Goal: Task Accomplishment & Management: Use online tool/utility

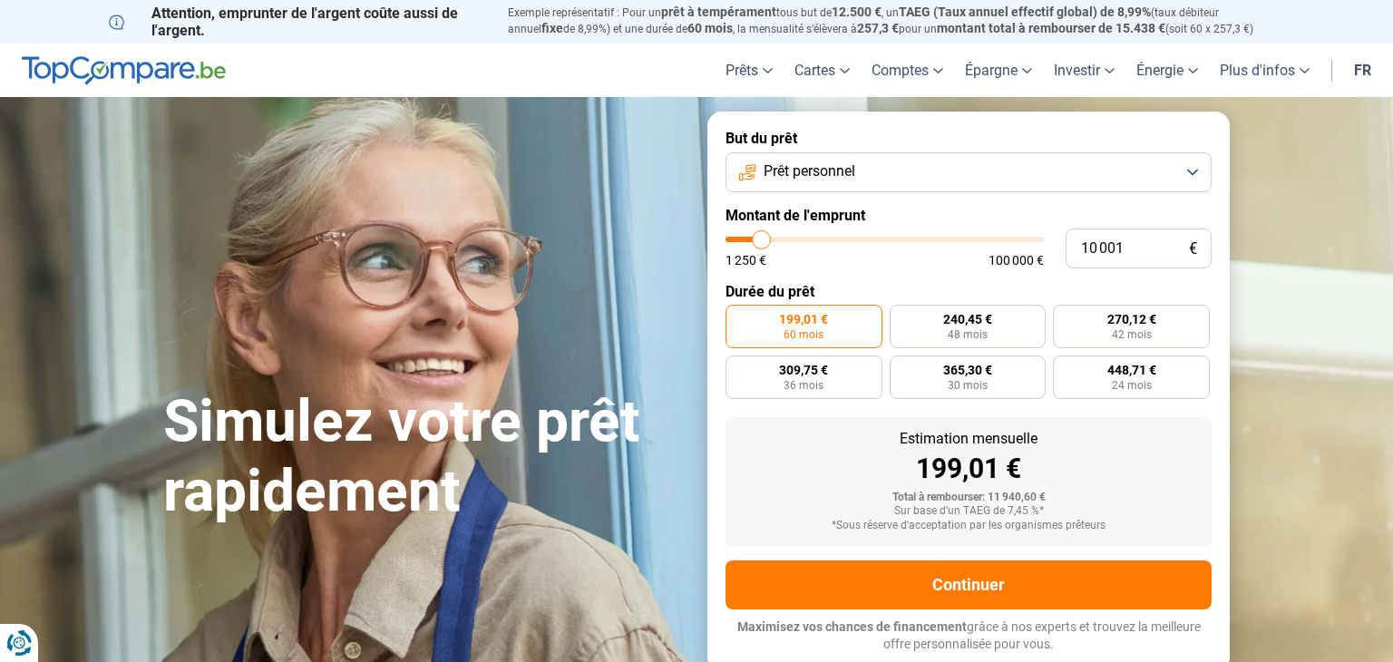
type input "18000"
click at [786, 237] on input "range" at bounding box center [885, 239] width 318 height 5
type input "18 000"
radio input "false"
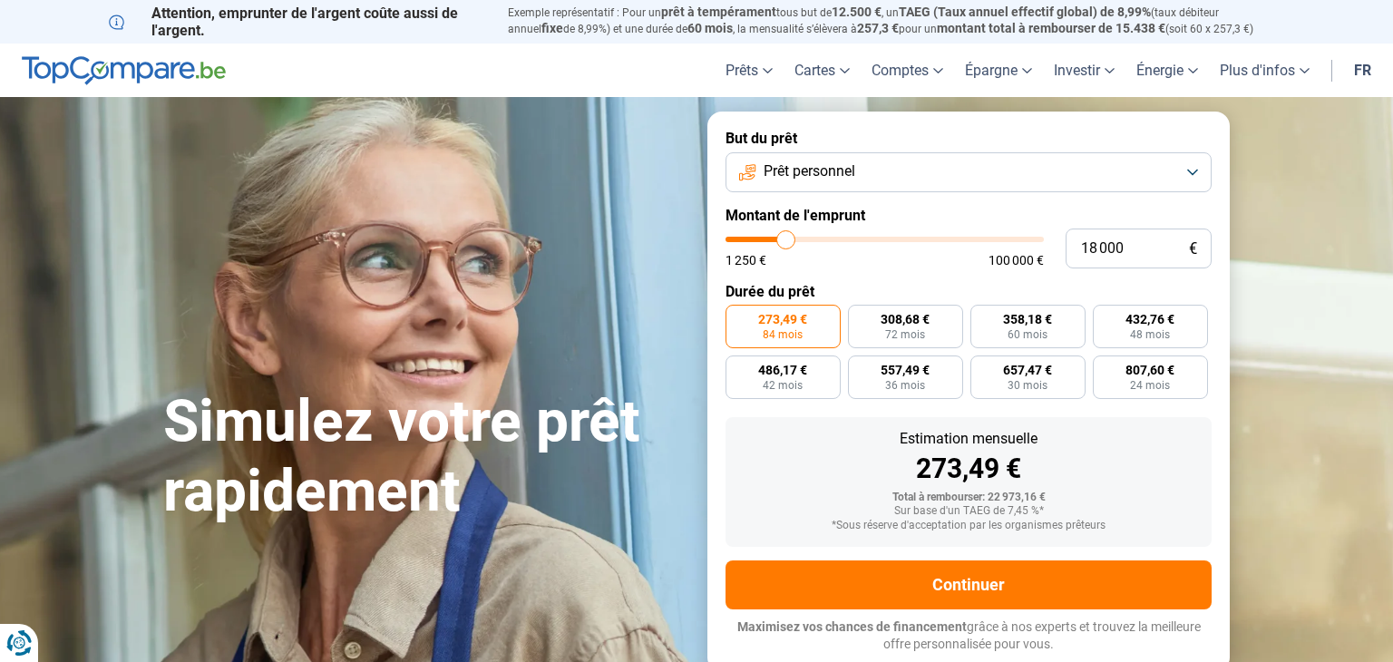
type input "28750"
click at [818, 237] on input "range" at bounding box center [885, 239] width 318 height 5
type input "28 750"
radio input "false"
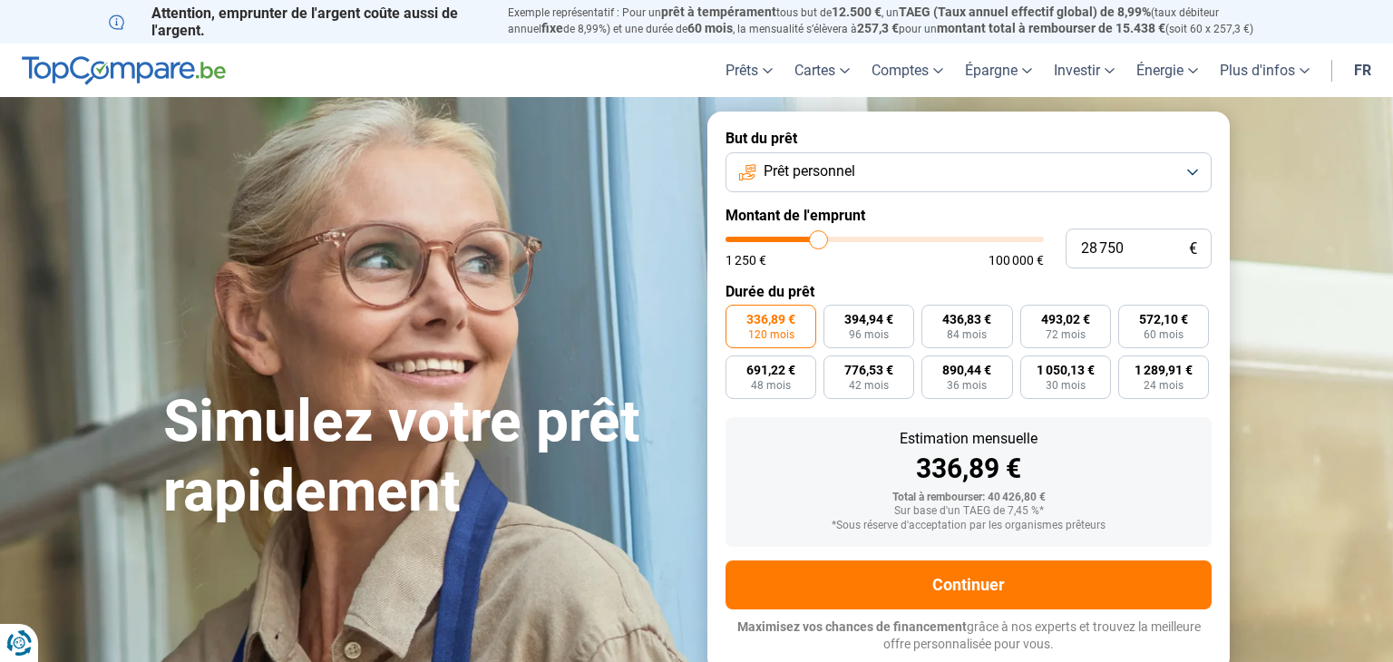
type input "38250"
click at [847, 238] on input "range" at bounding box center [885, 239] width 318 height 5
type input "38 250"
type input "47250"
click at [874, 242] on input "range" at bounding box center [885, 239] width 318 height 5
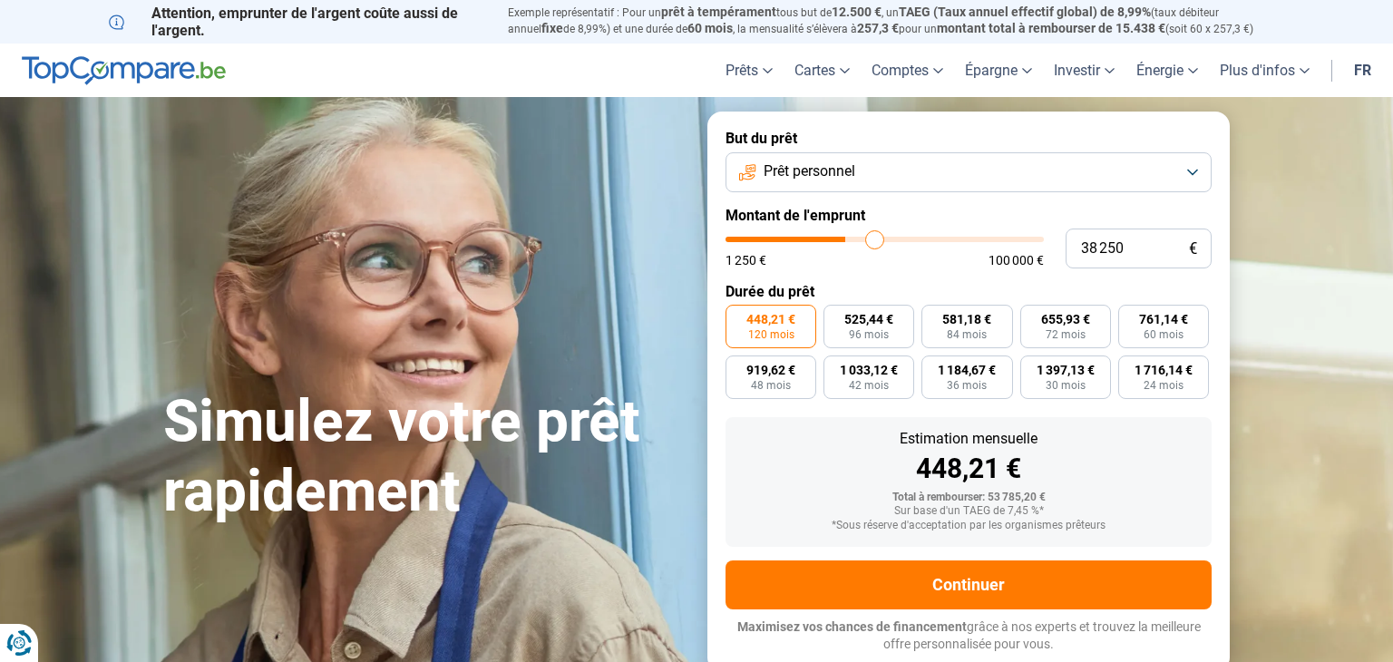
type input "47 250"
type input "55750"
click at [900, 241] on input "range" at bounding box center [885, 239] width 318 height 5
type input "55 750"
type input "65250"
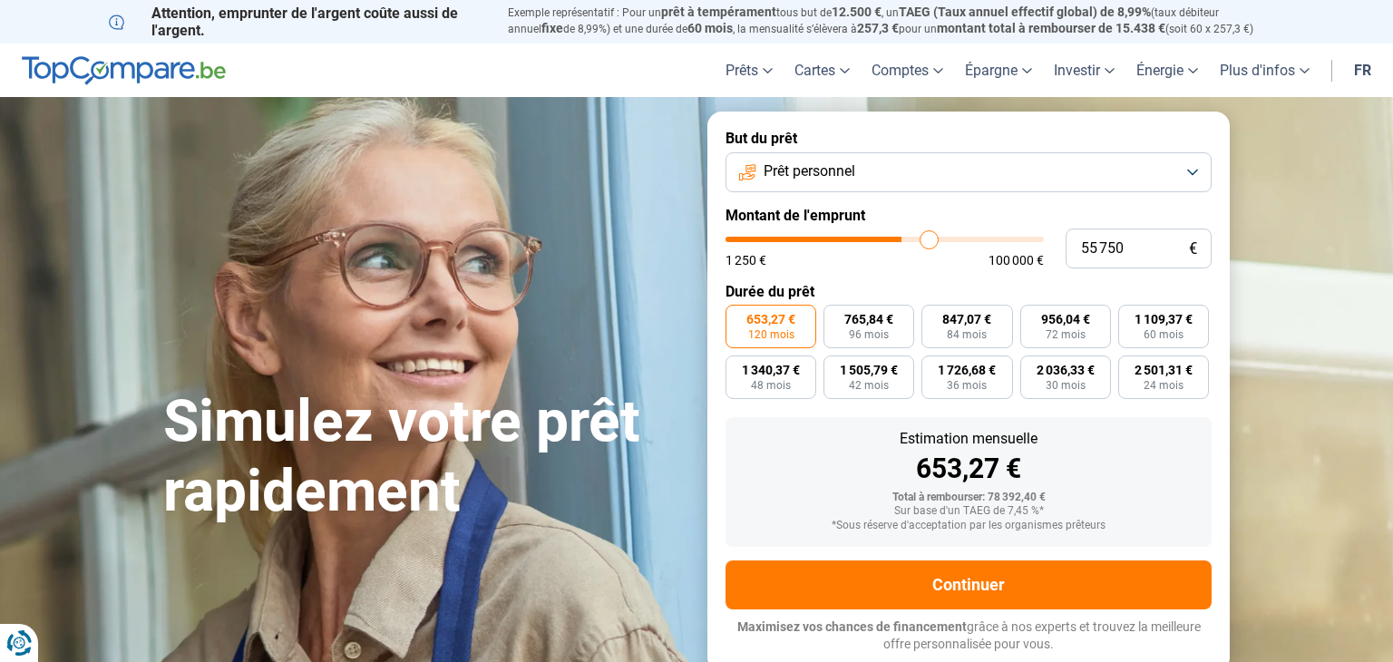
click at [929, 238] on input "range" at bounding box center [885, 239] width 318 height 5
type input "65 250"
type input "74500"
click at [957, 239] on input "range" at bounding box center [885, 239] width 318 height 5
type input "74 500"
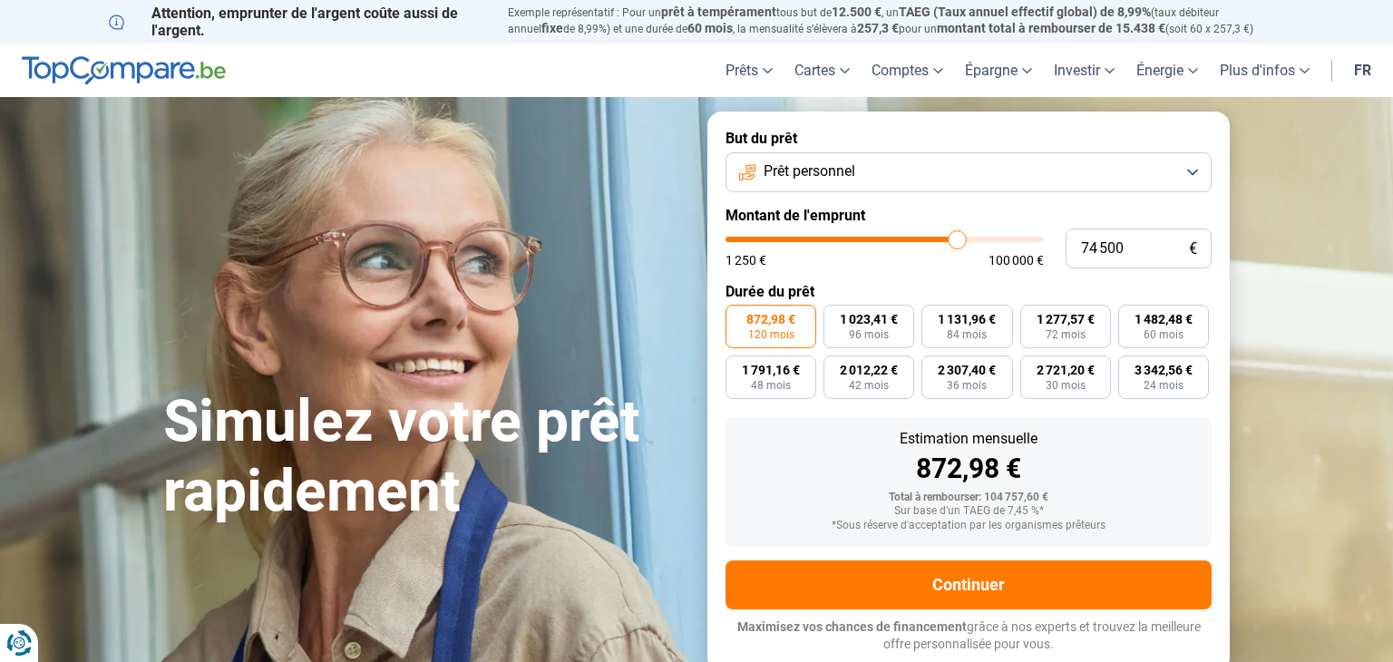
type input "92750"
click at [1012, 239] on input "range" at bounding box center [885, 239] width 318 height 5
type input "92 750"
type input "100000"
click at [1039, 242] on input "range" at bounding box center [885, 239] width 318 height 5
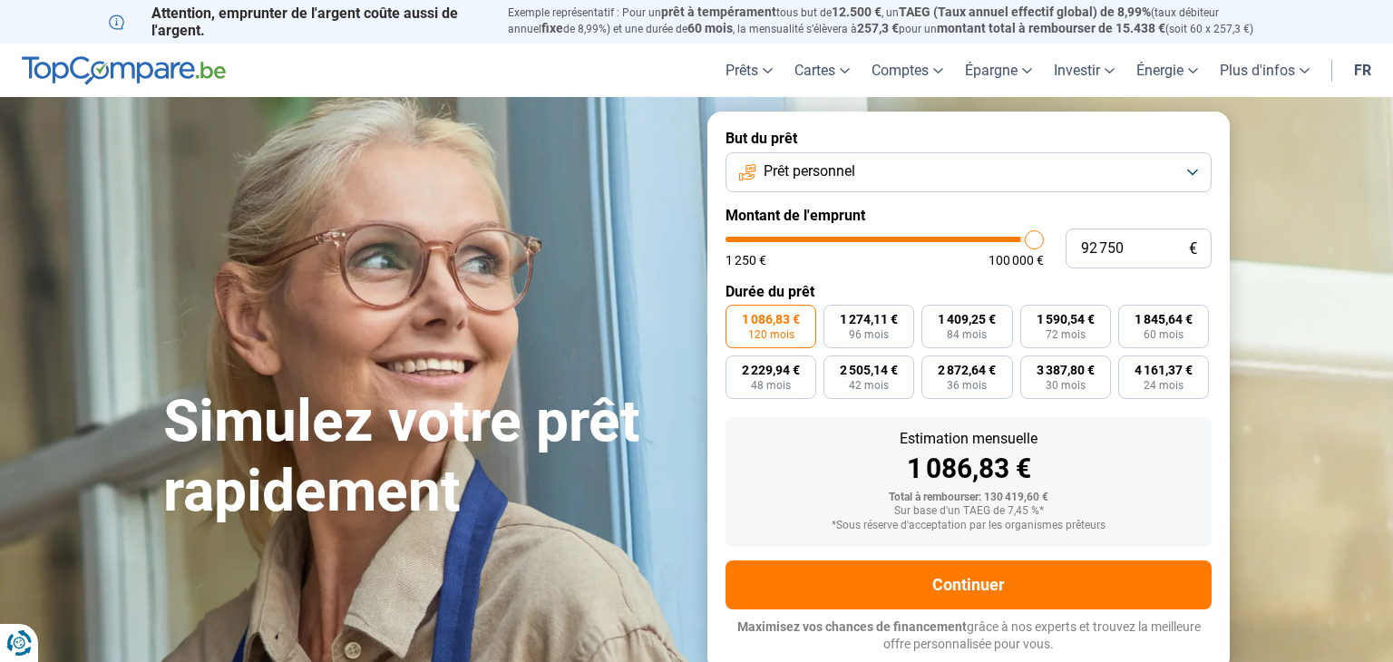
type input "100 000"
type input "95250"
click at [1020, 239] on input "range" at bounding box center [885, 239] width 318 height 5
type input "95 250"
type input "91000"
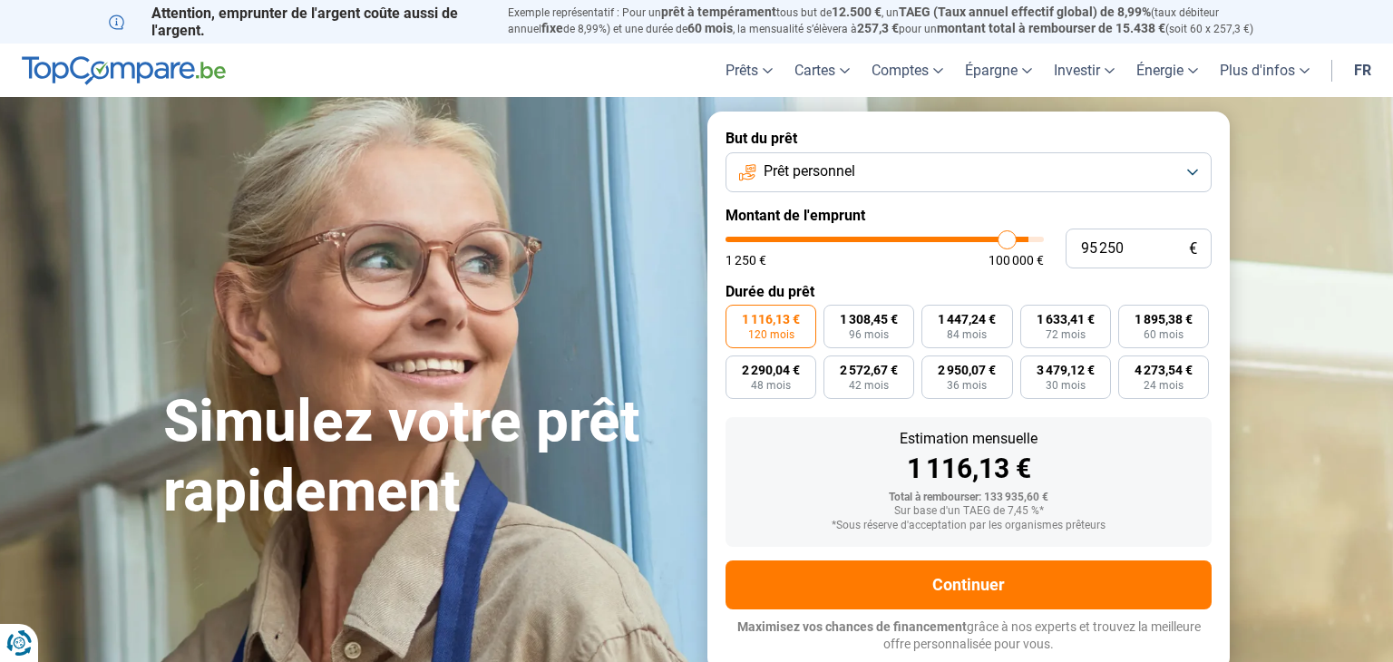
click at [1007, 240] on input "range" at bounding box center [885, 239] width 318 height 5
type input "91 250"
type input "91250"
type input "91 000"
type input "91000"
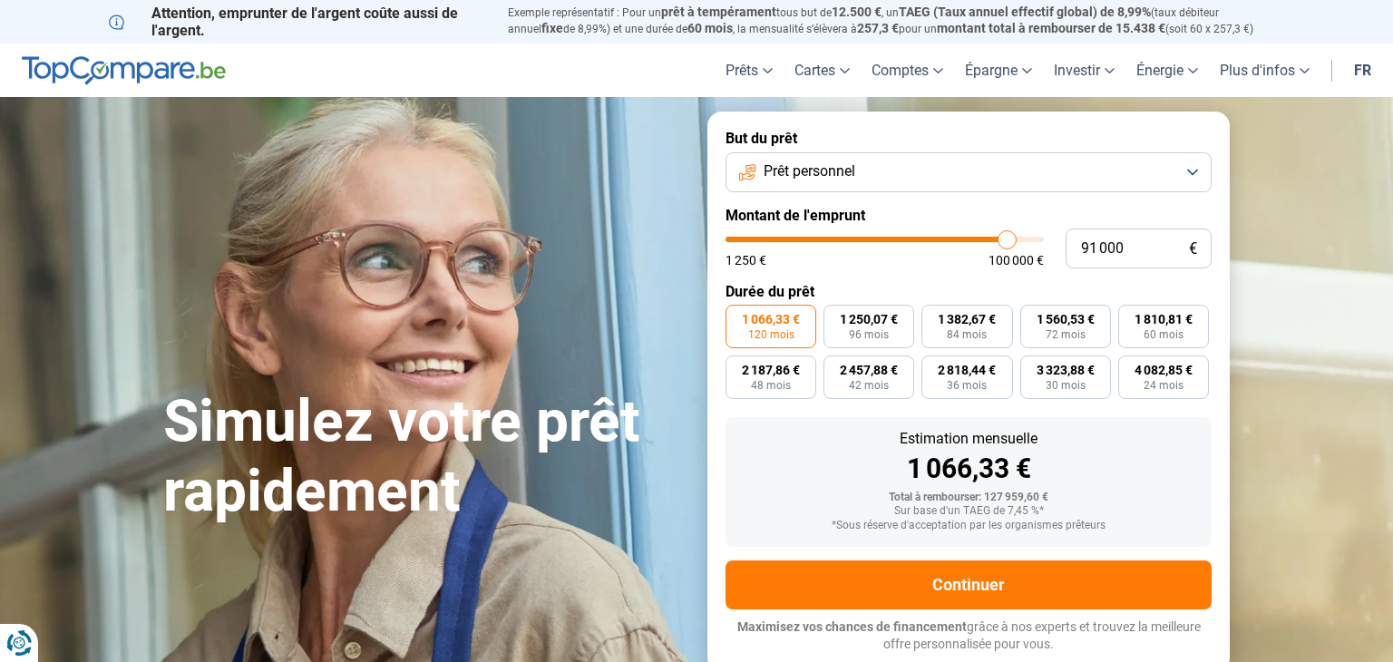
type input "90 750"
type input "90750"
type input "90 500"
type input "90500"
type input "89 750"
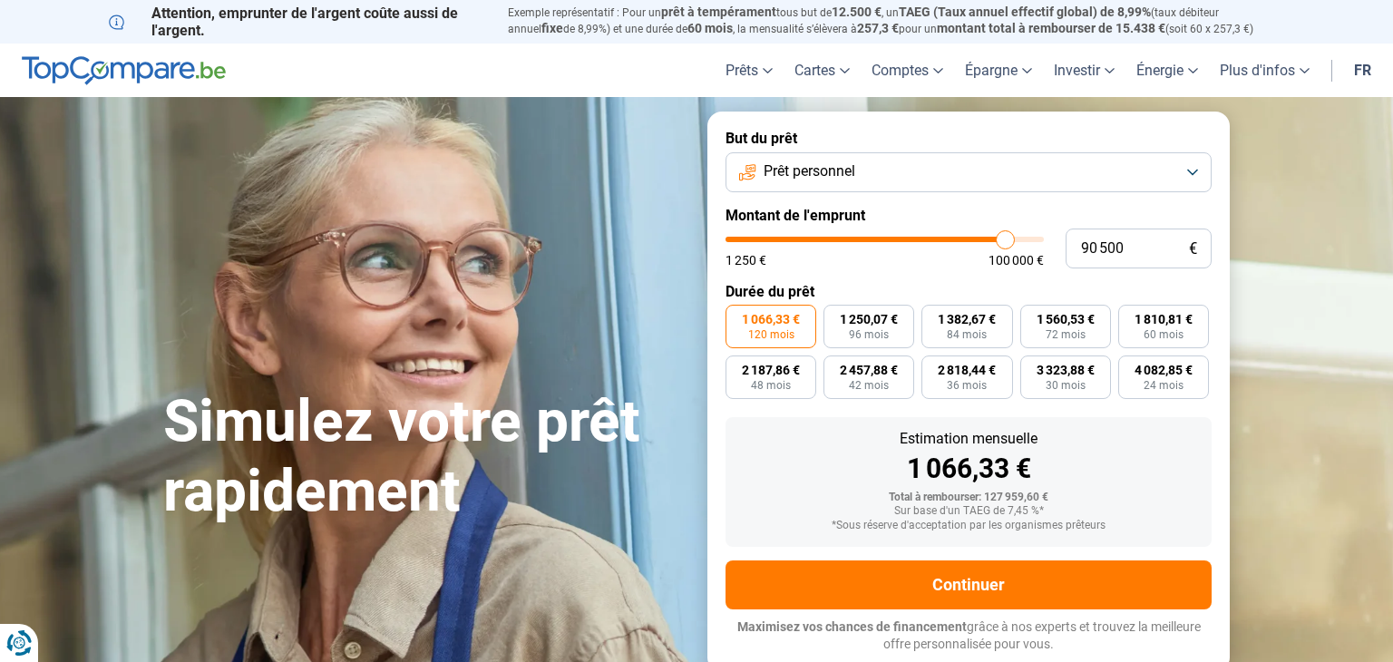
type input "89750"
type input "89 250"
type input "89250"
type input "88 750"
type input "88750"
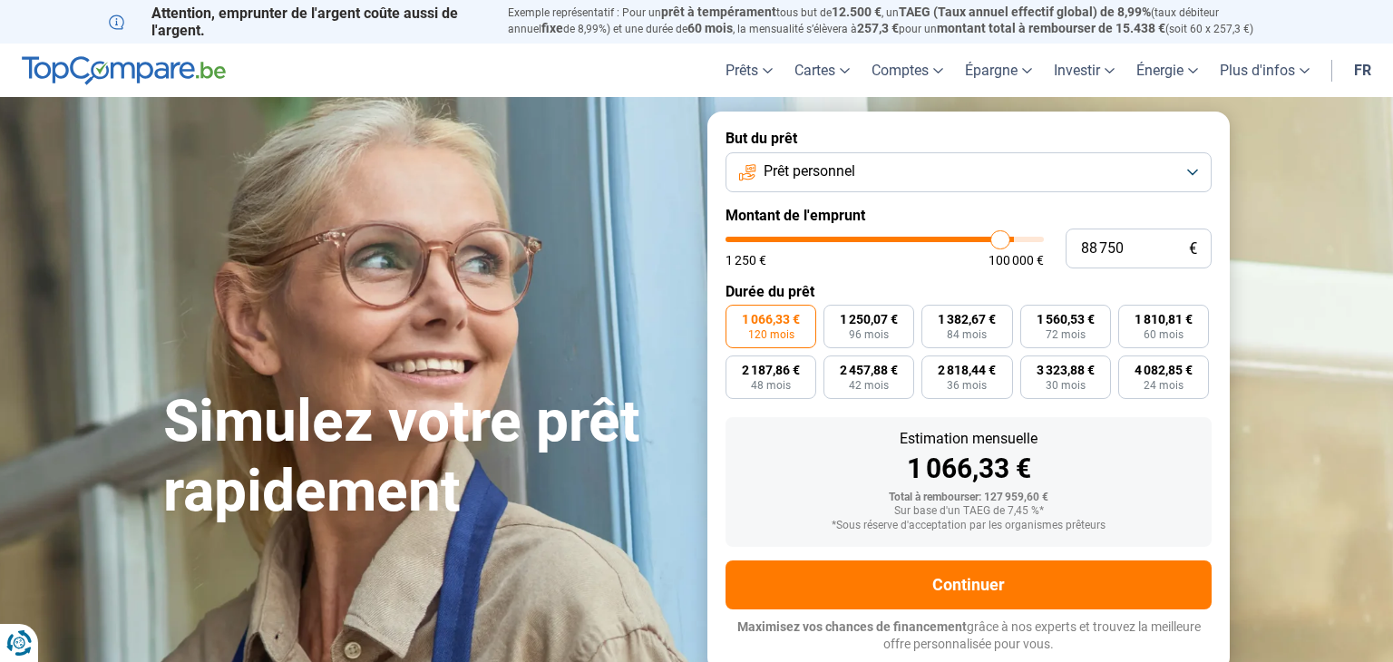
type input "88 000"
type input "88000"
type input "87 000"
type input "87000"
type input "86 250"
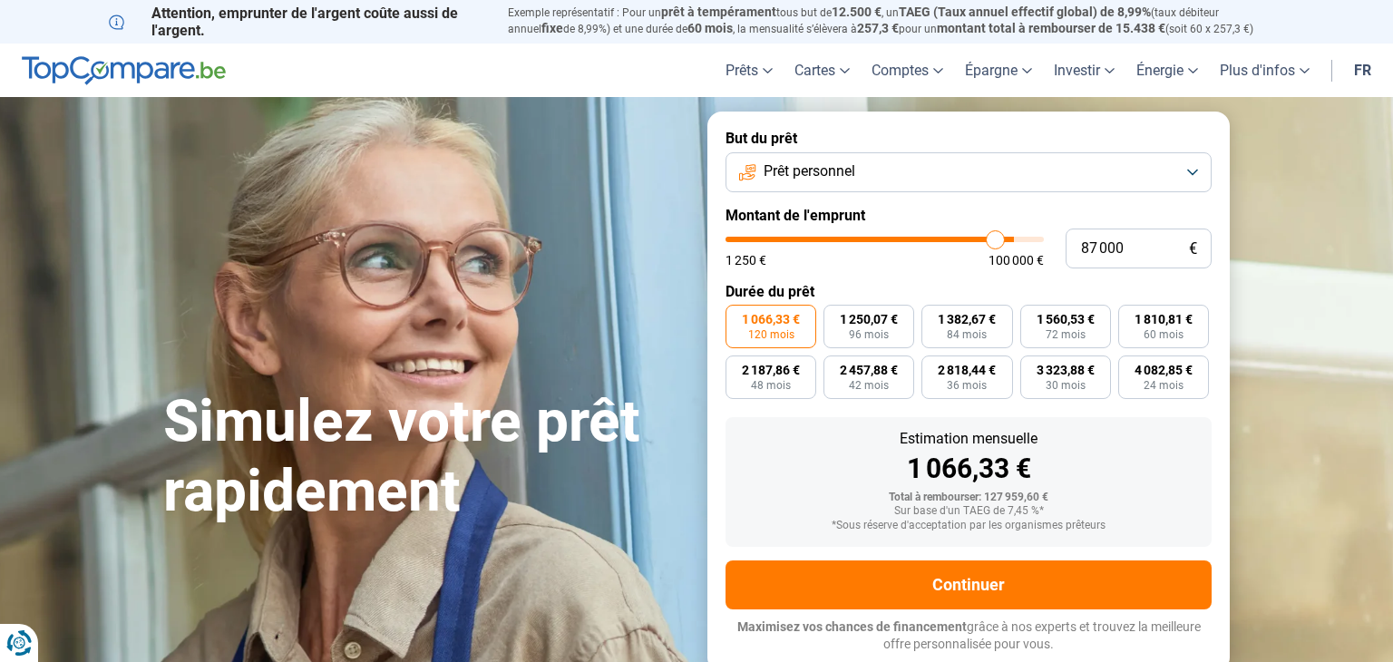
type input "86250"
type input "85 750"
type input "85750"
type input "85 500"
type input "85500"
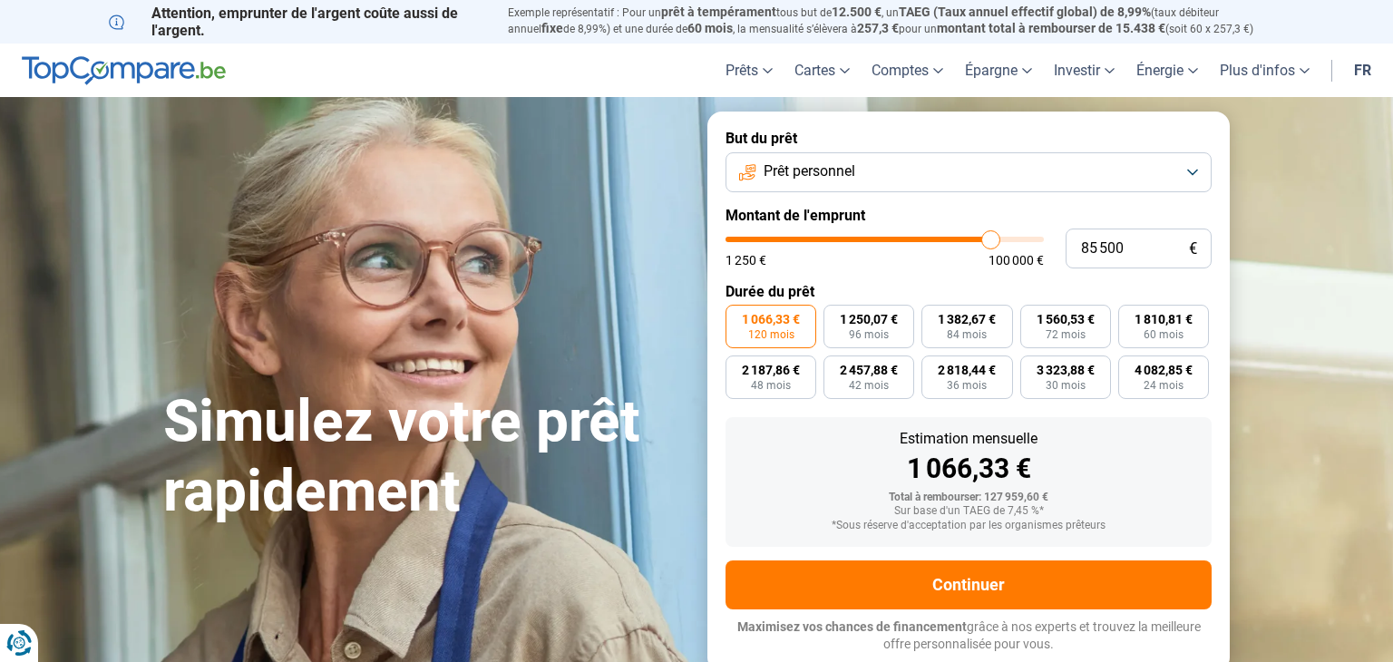
type input "84 750"
type input "84750"
type input "83 750"
type input "83750"
type input "80 000"
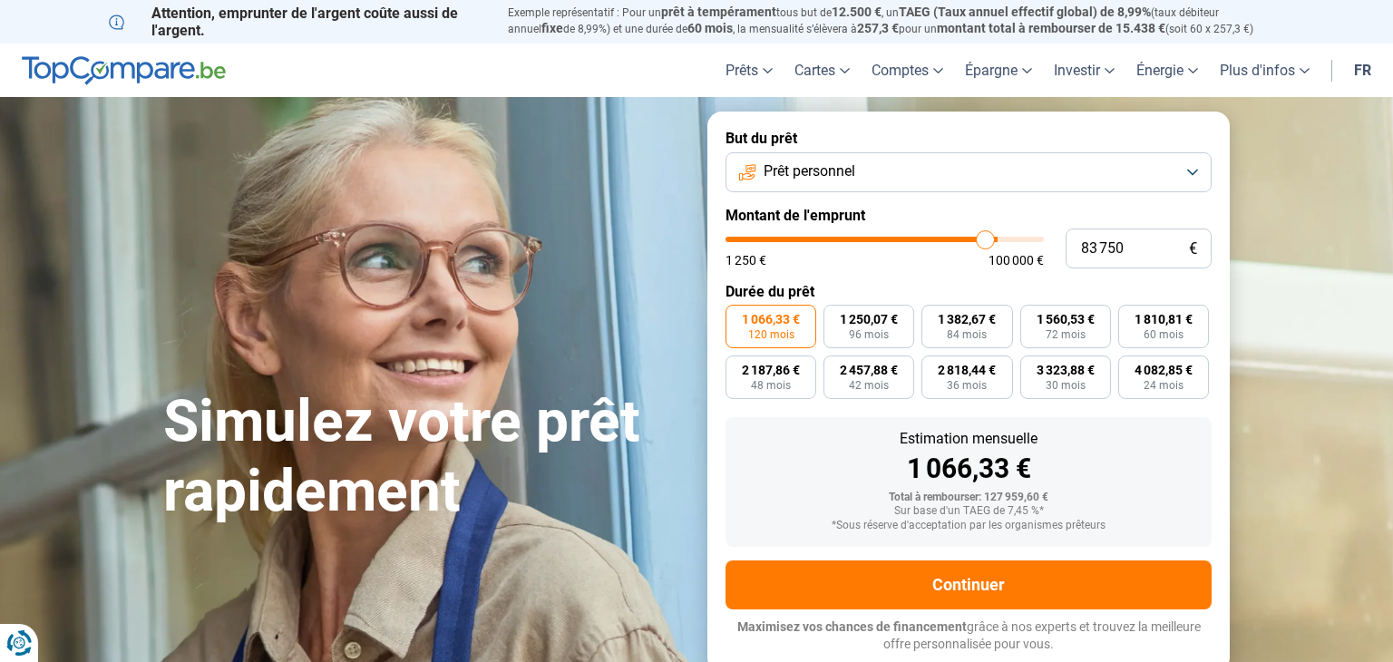
type input "80000"
type input "79 000"
type input "79000"
type input "78 000"
type input "78000"
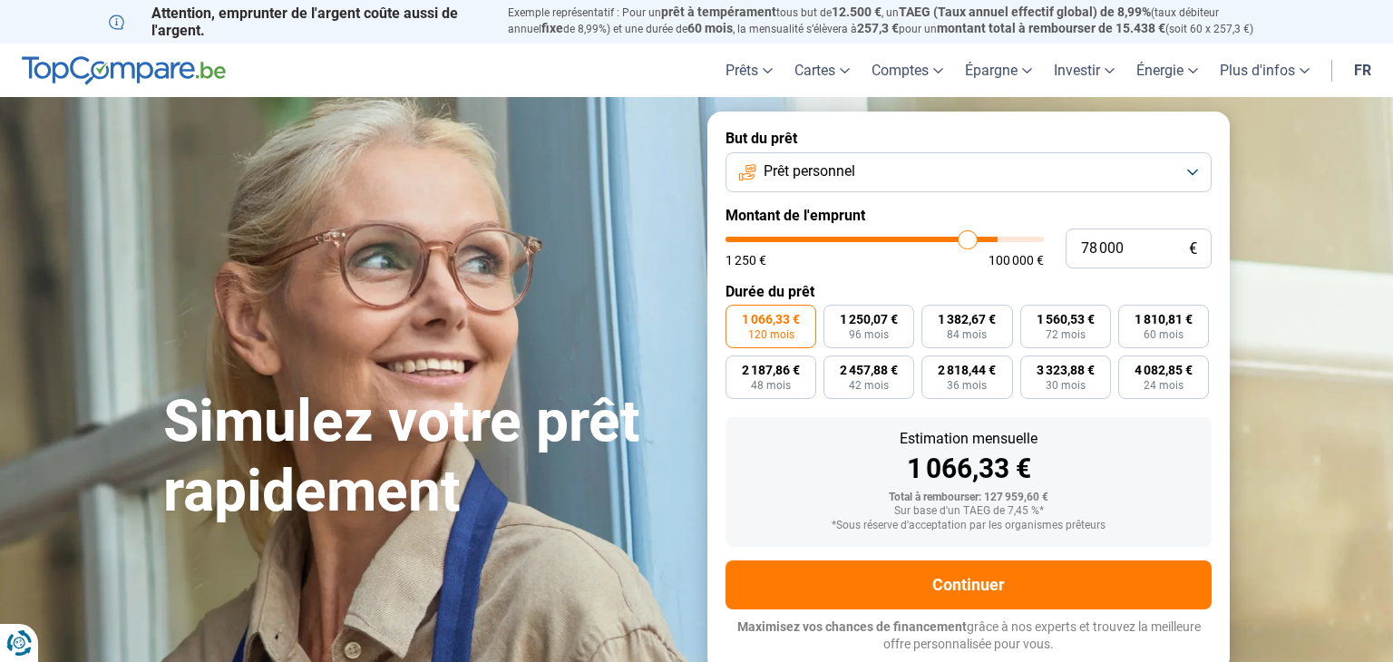
type input "77 750"
type input "77750"
type input "77 250"
type input "77250"
type input "77 000"
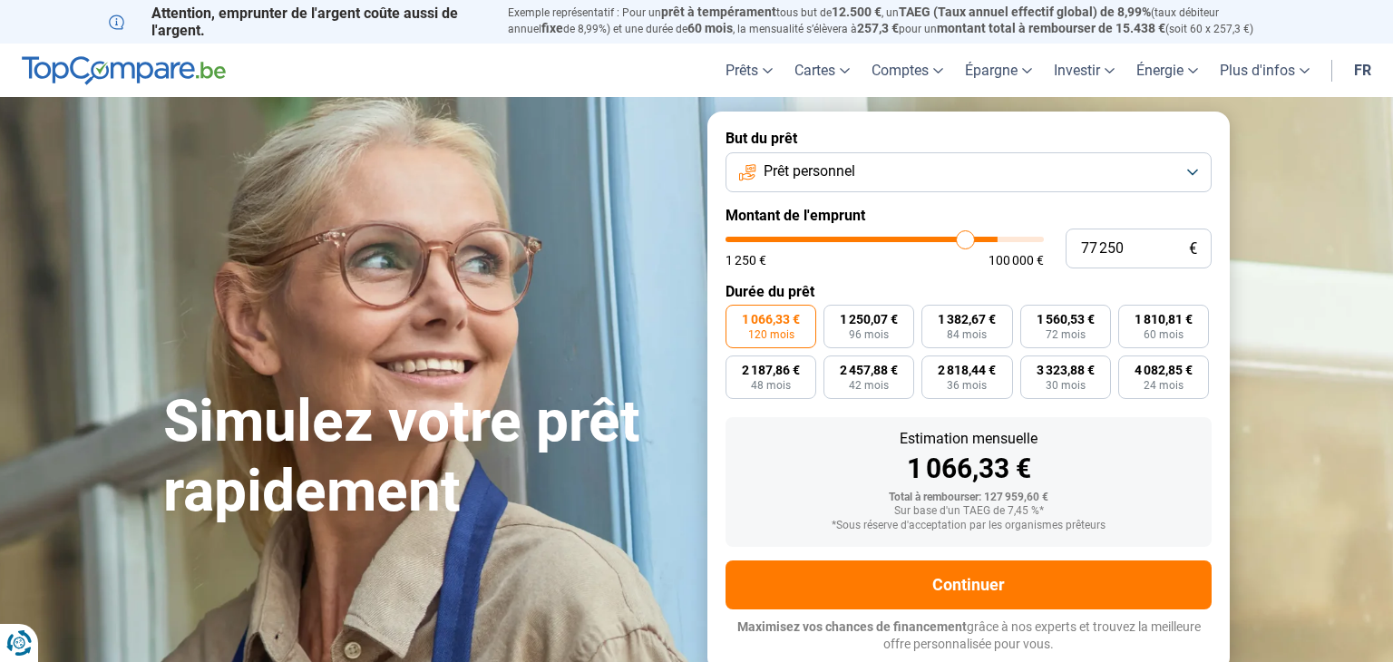
type input "77000"
type input "76 750"
type input "76750"
type input "76 500"
type input "76500"
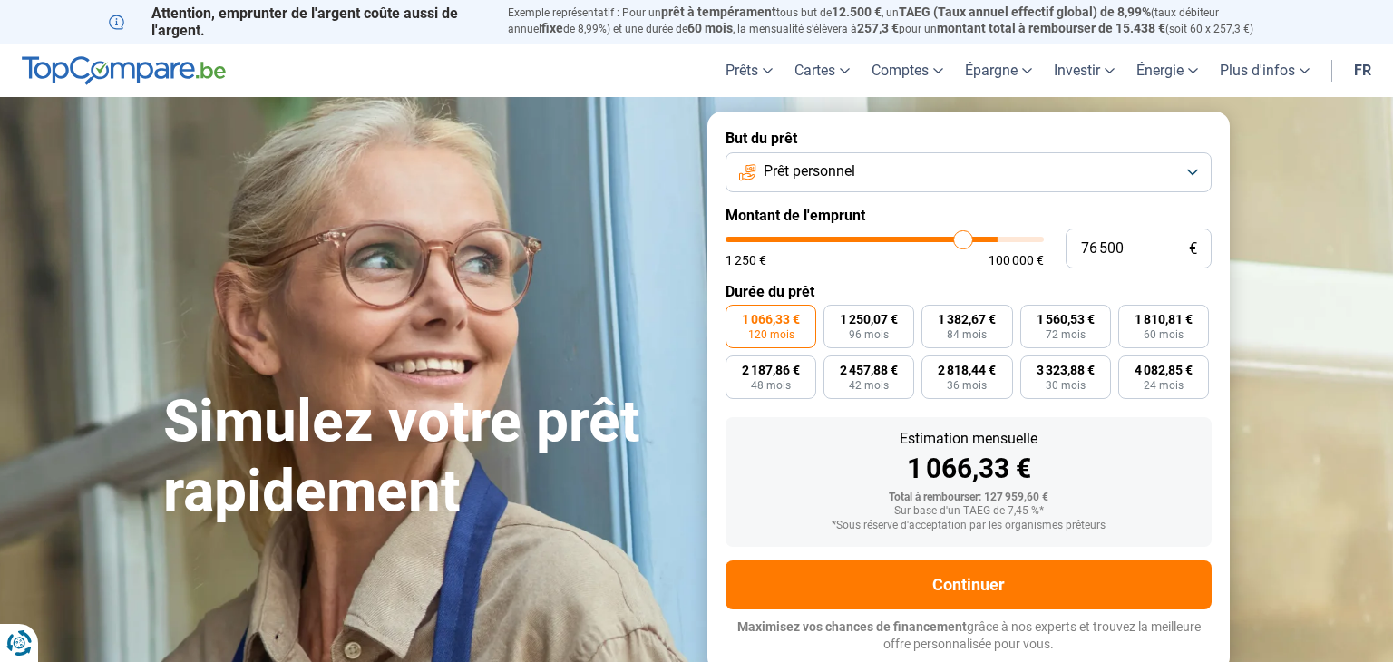
type input "75 250"
type input "75250"
type input "74 750"
type input "74750"
type input "74 250"
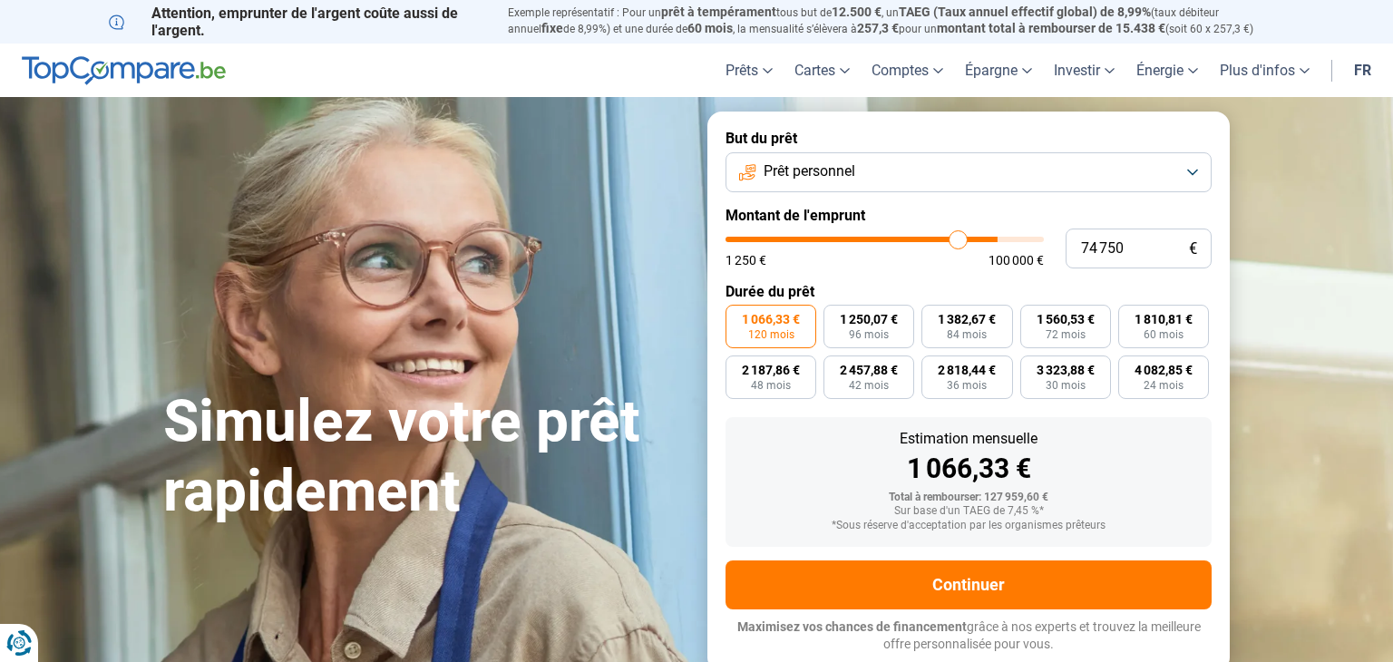
type input "74250"
type input "73 750"
type input "73750"
type input "73 000"
type input "73000"
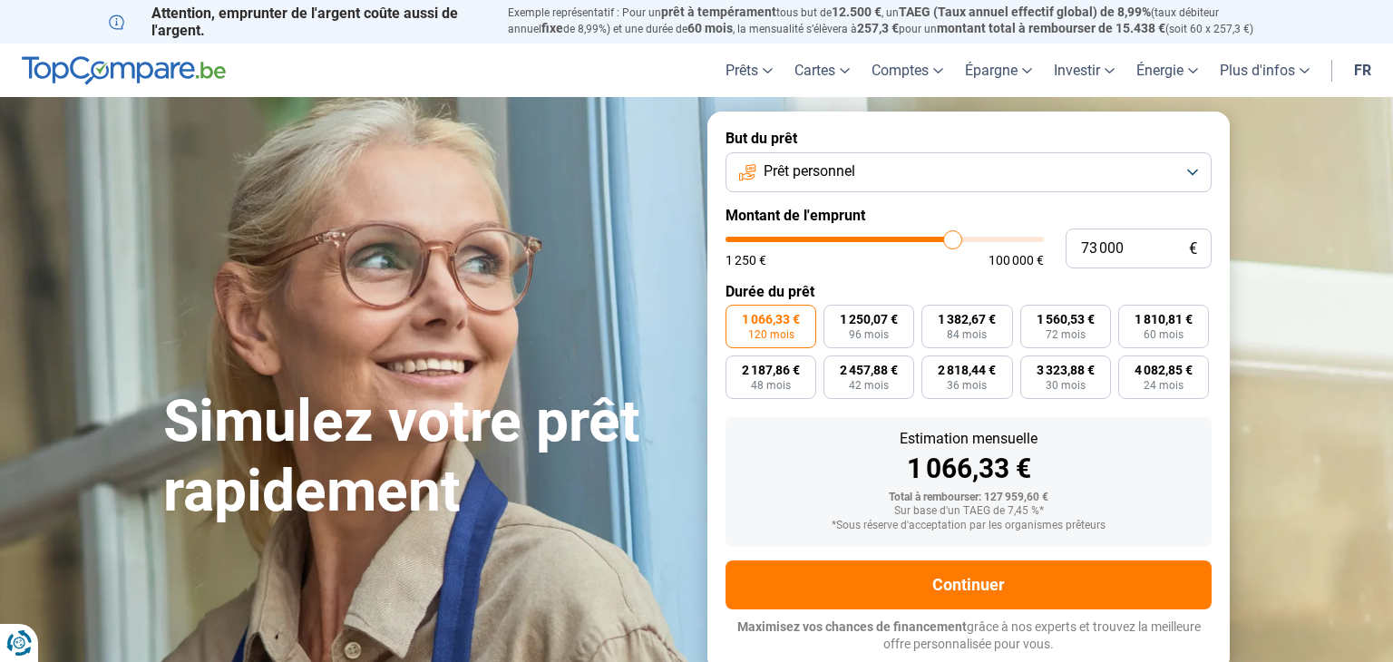
type input "72 500"
type input "72500"
type input "72 250"
type input "72250"
type input "72 000"
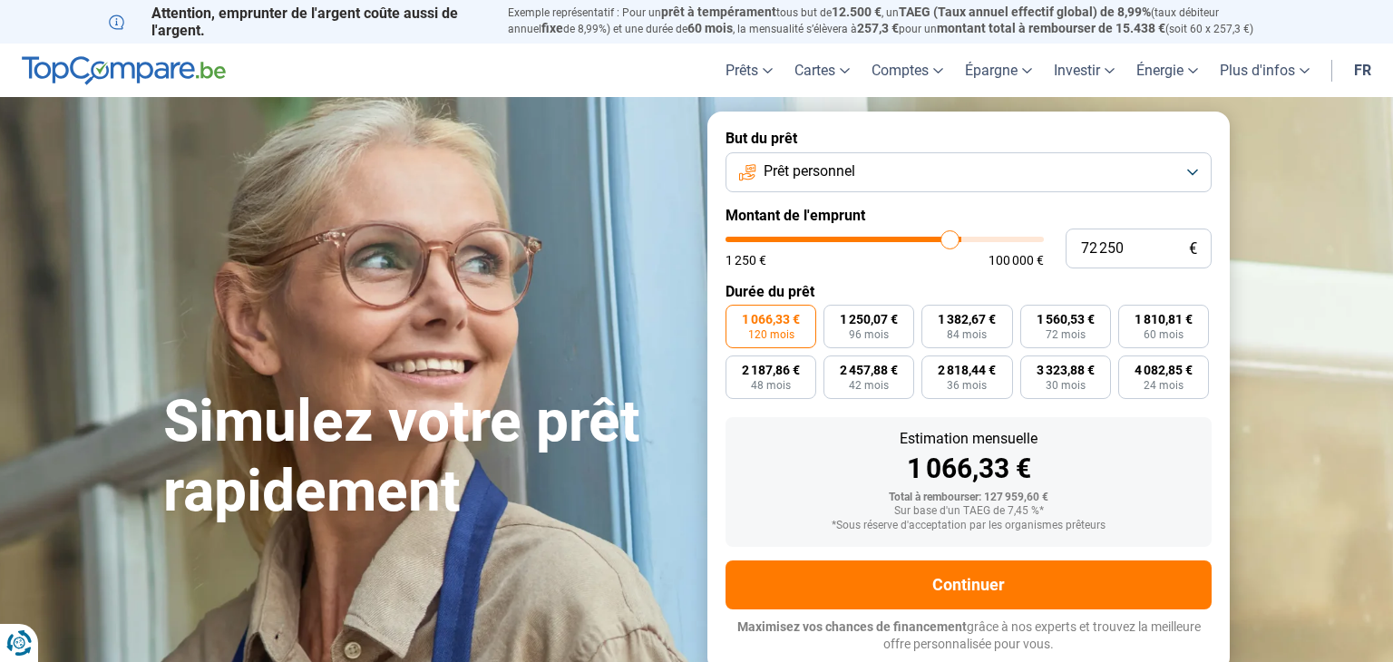
type input "72000"
type input "71 750"
type input "71750"
type input "71 500"
type input "71500"
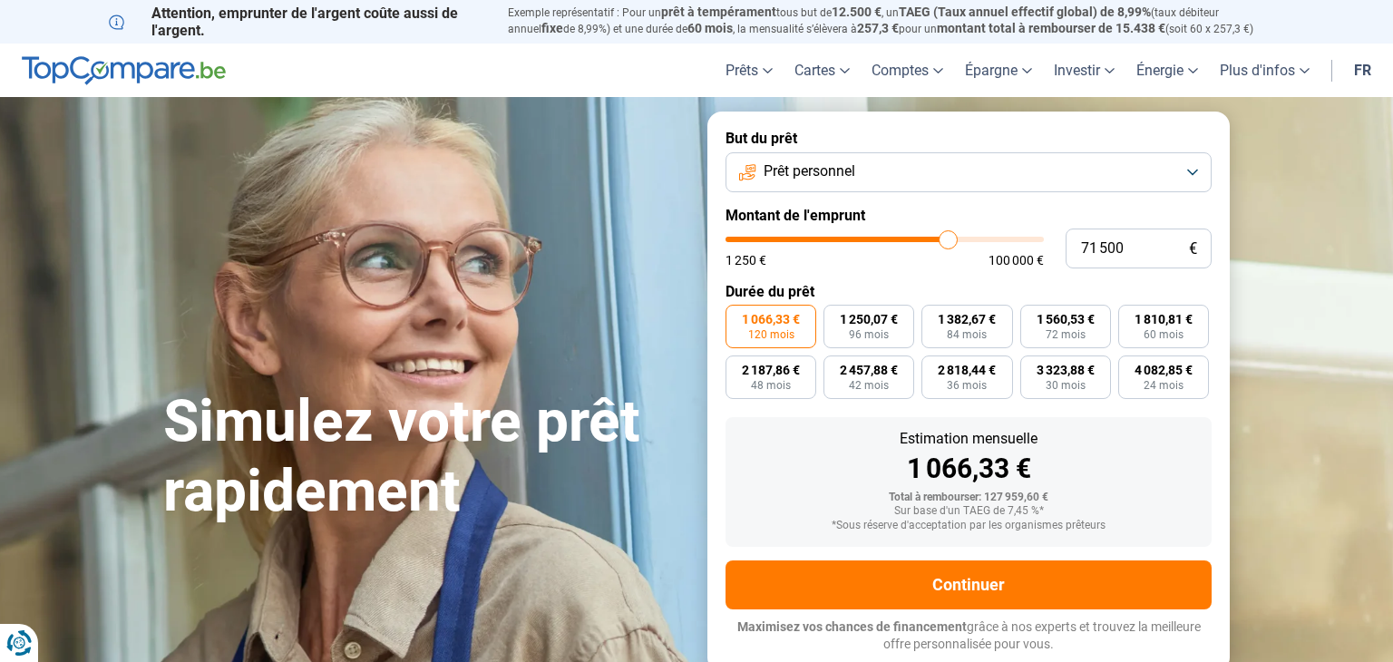
type input "71 250"
type input "71250"
type input "71 000"
type input "71000"
type input "70 750"
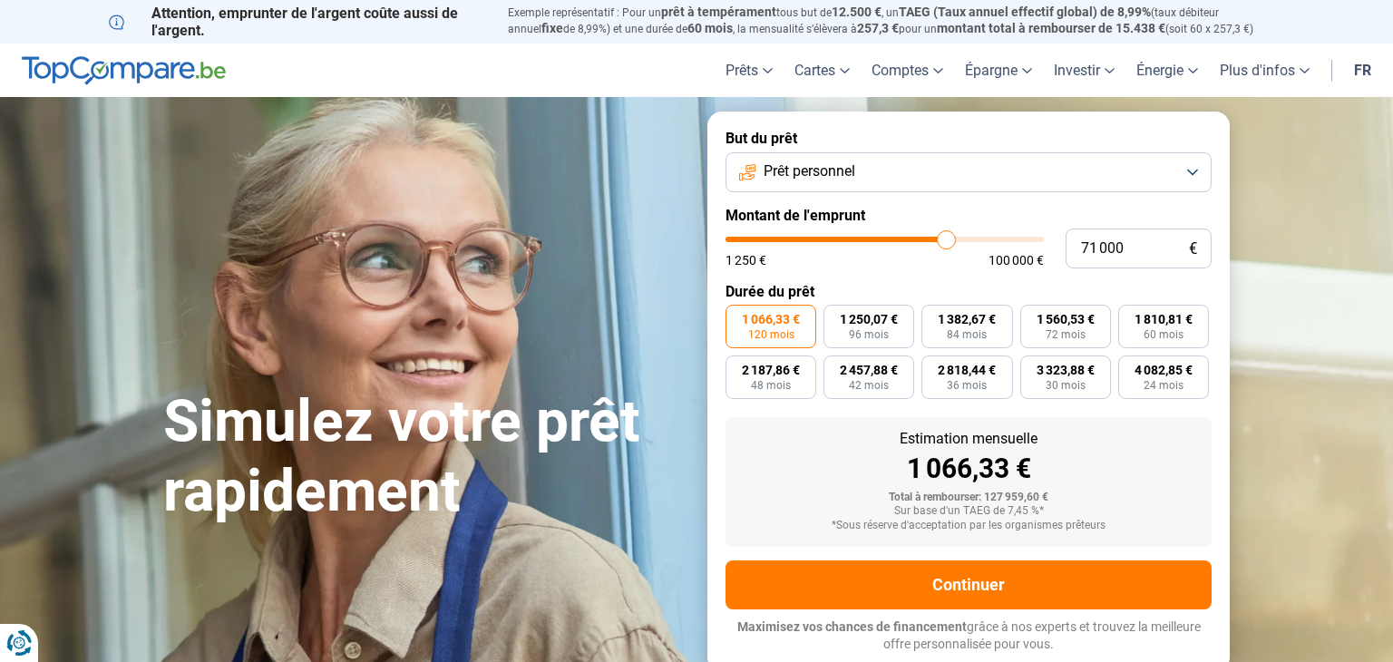
type input "70750"
type input "70 500"
type input "70500"
type input "69 250"
type input "69250"
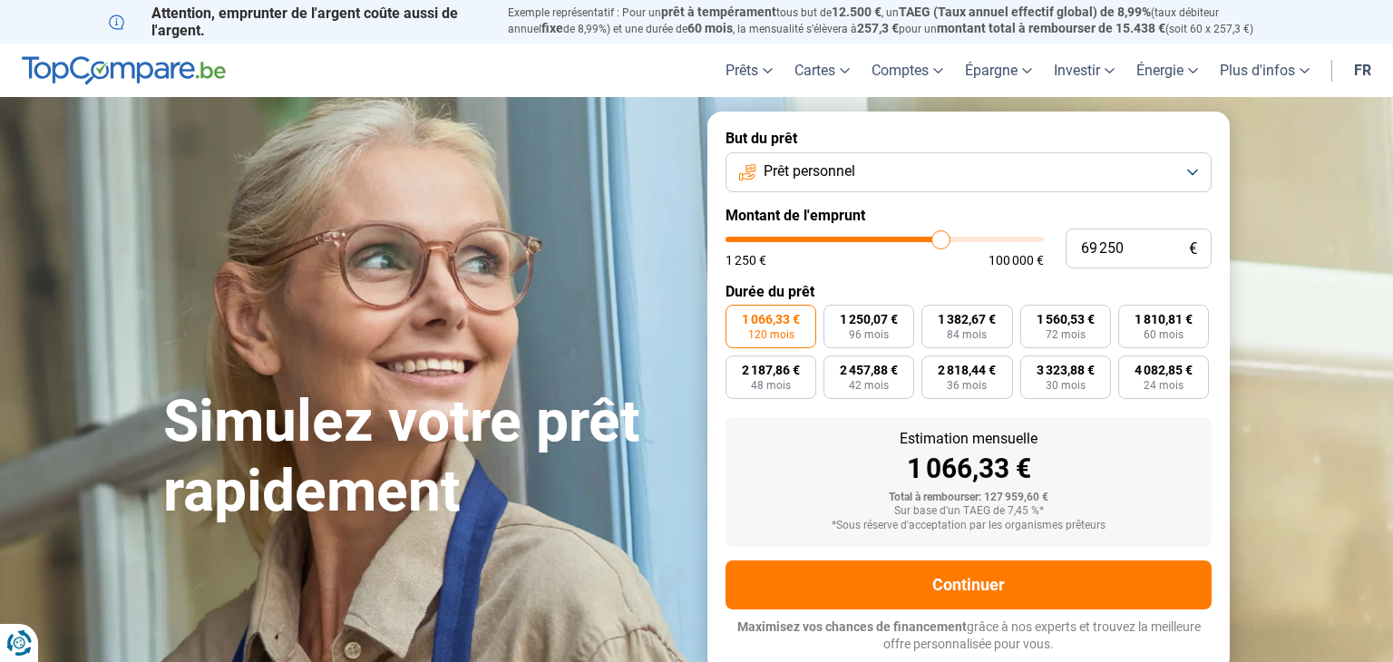
type input "67 500"
type input "67500"
type input "67 000"
type input "67000"
type input "66 750"
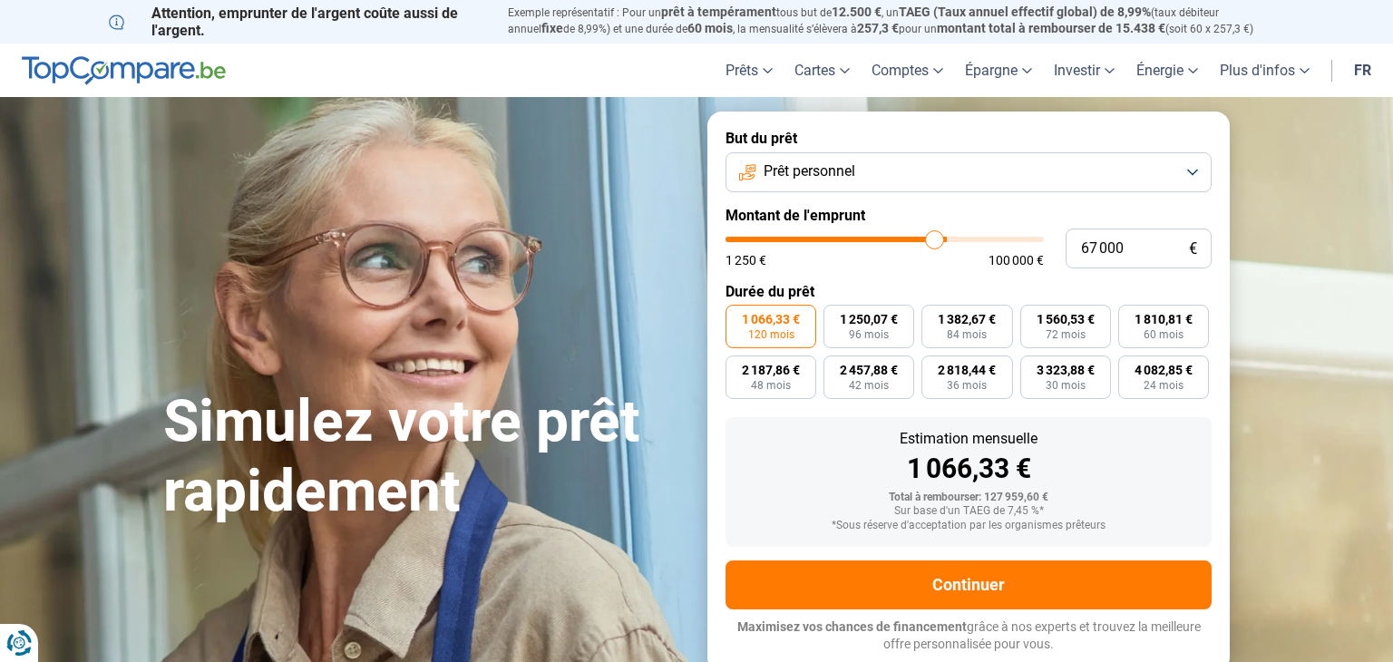
type input "66750"
type input "66 500"
type input "66500"
type input "66 000"
type input "66000"
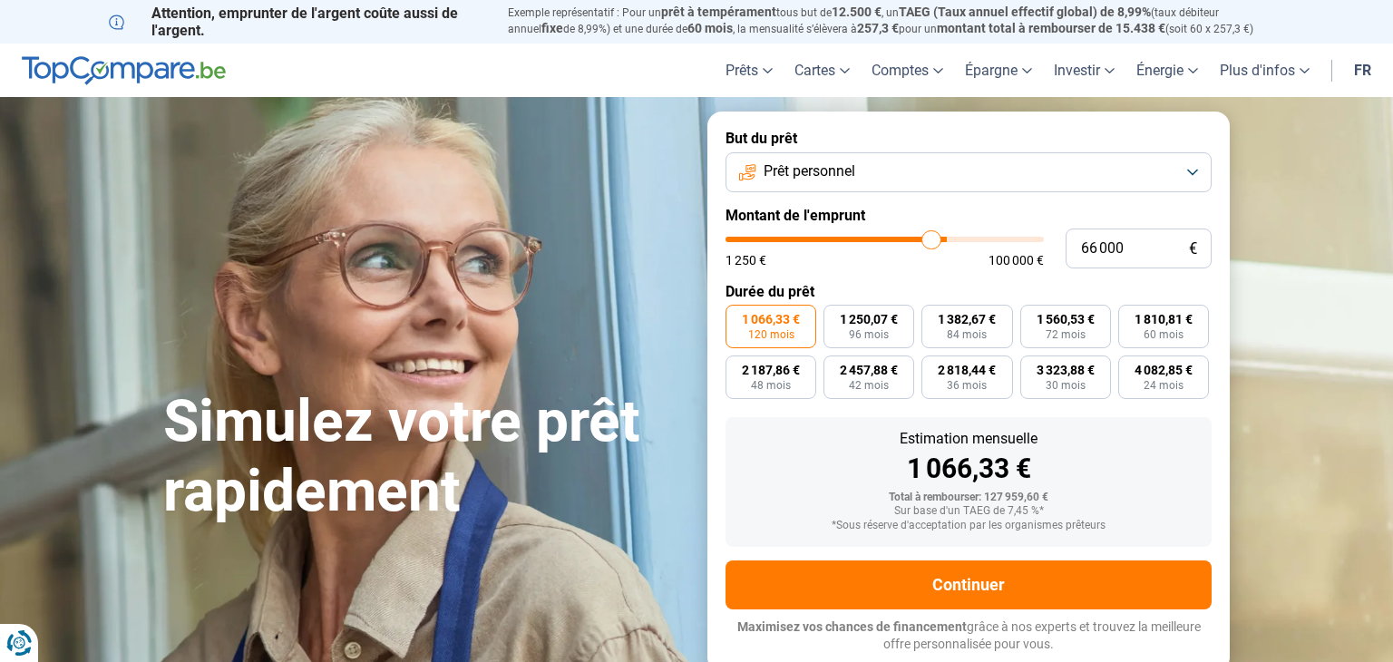
type input "65 750"
type input "65750"
type input "65 500"
type input "65500"
type input "65 250"
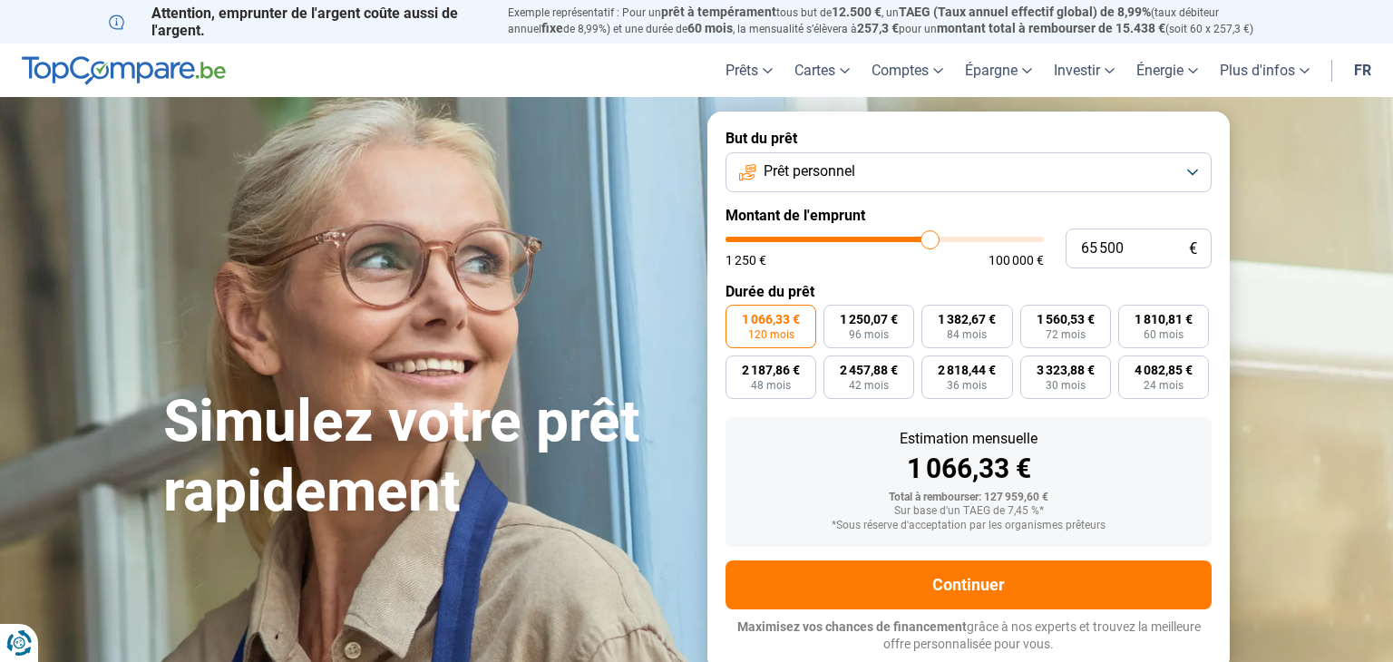
type input "65250"
type input "64 750"
type input "64750"
type input "64 250"
type input "64250"
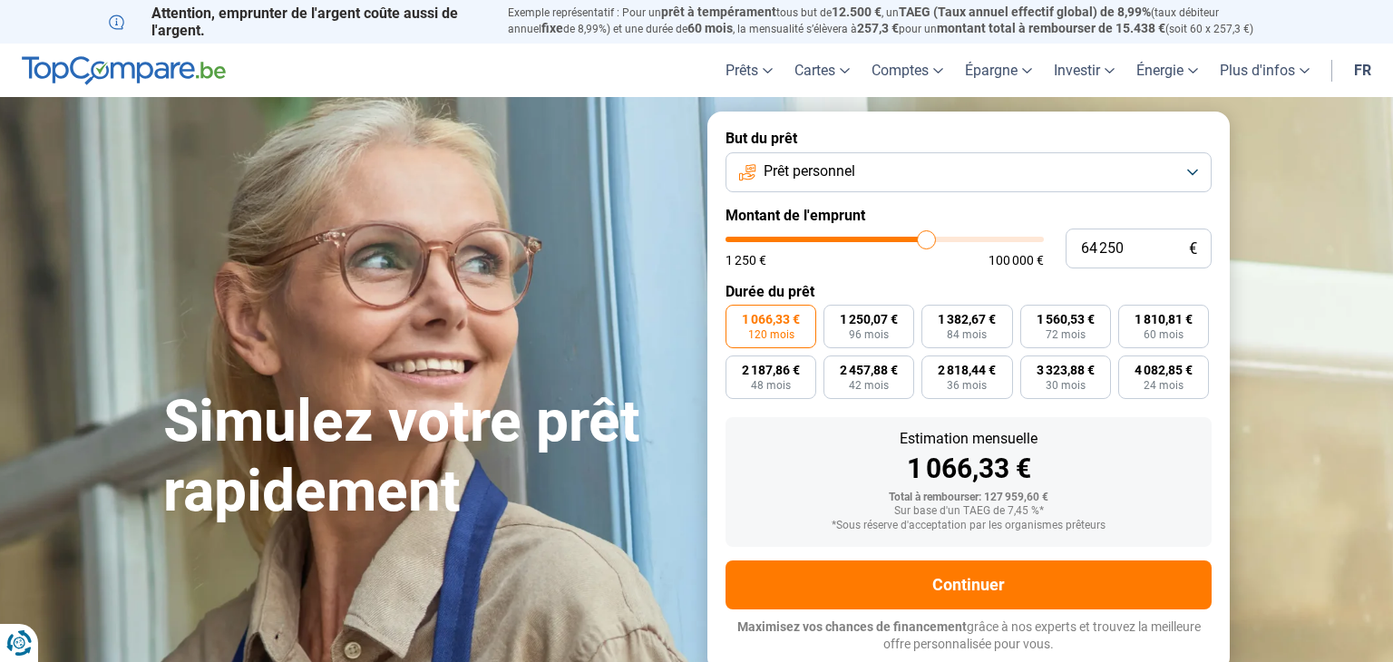
type input "64 000"
type input "64000"
type input "63 750"
type input "63750"
type input "63 500"
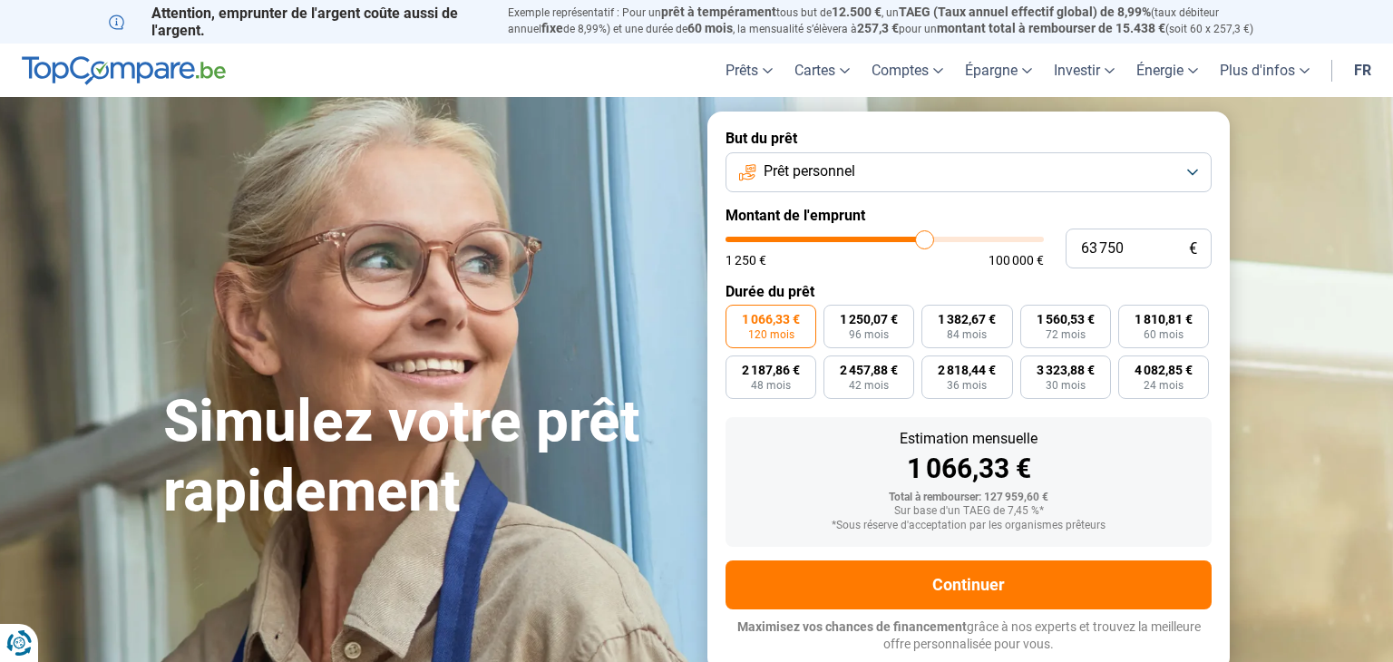
type input "63500"
type input "61 750"
type input "61750"
type input "61 000"
type input "61000"
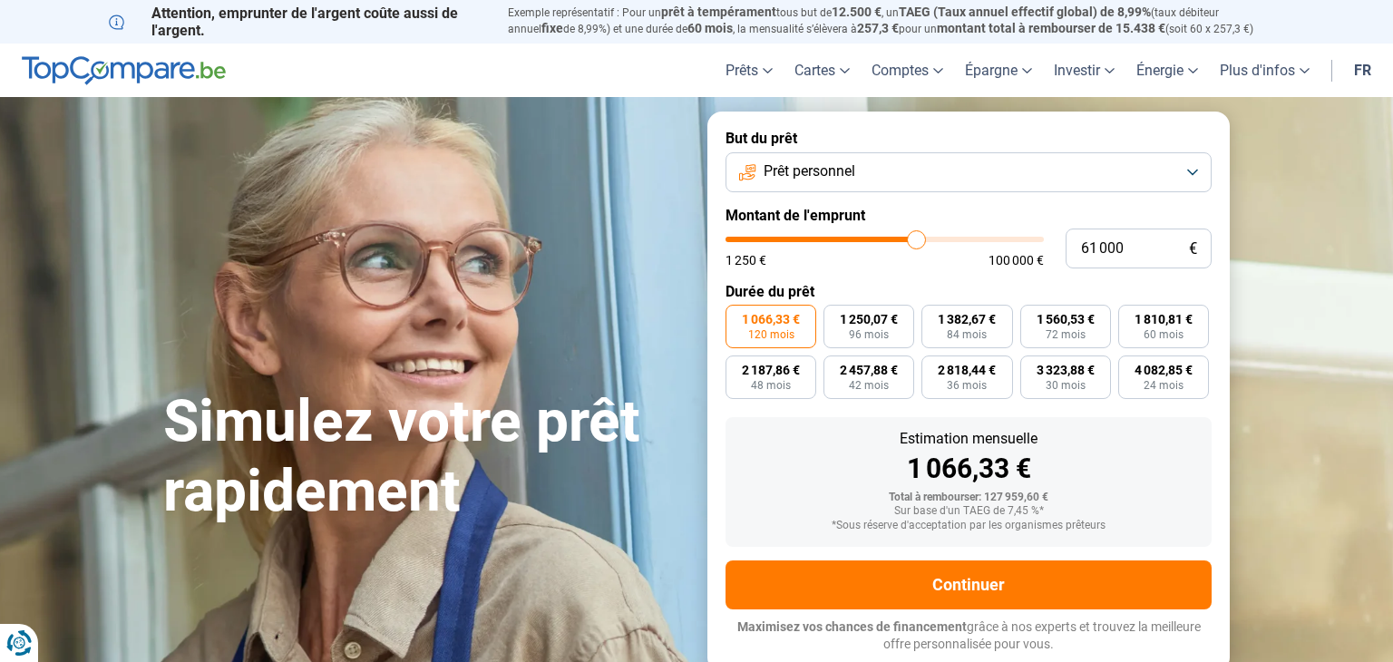
type input "60 750"
type input "60750"
type input "60 500"
type input "60500"
type input "60 250"
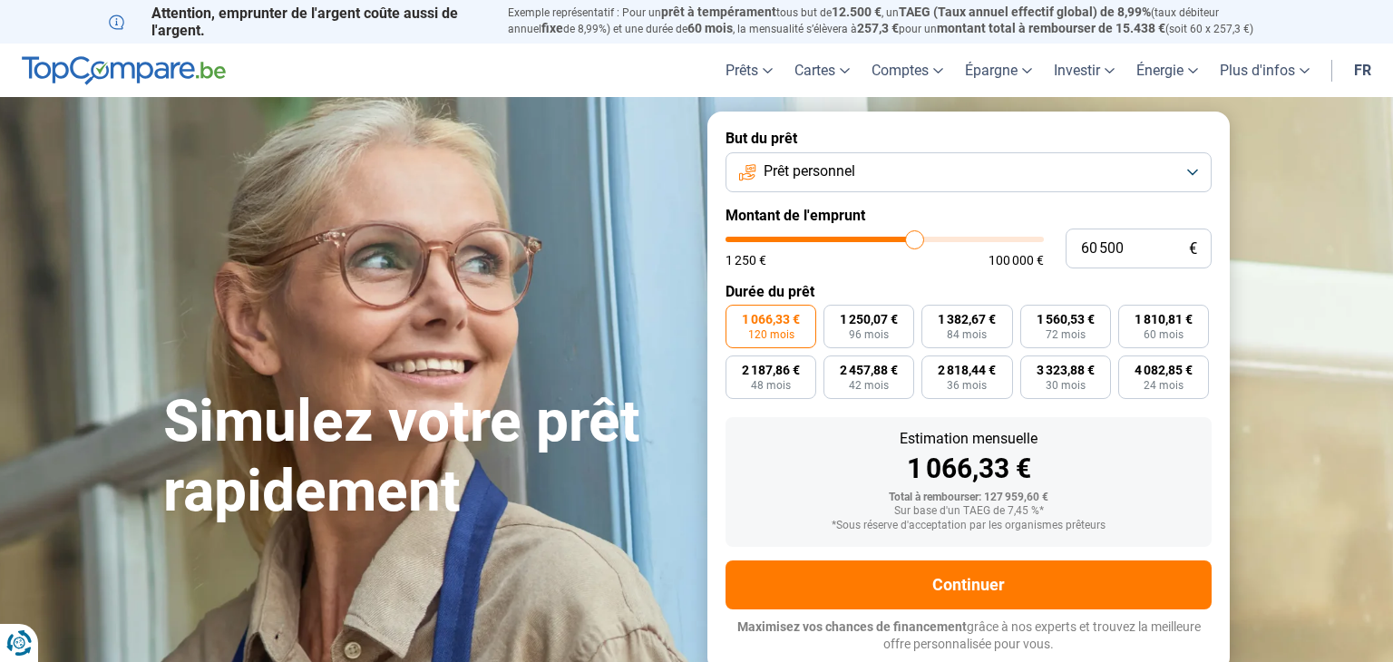
type input "60250"
type input "60 000"
type input "60000"
type input "59 750"
type input "59750"
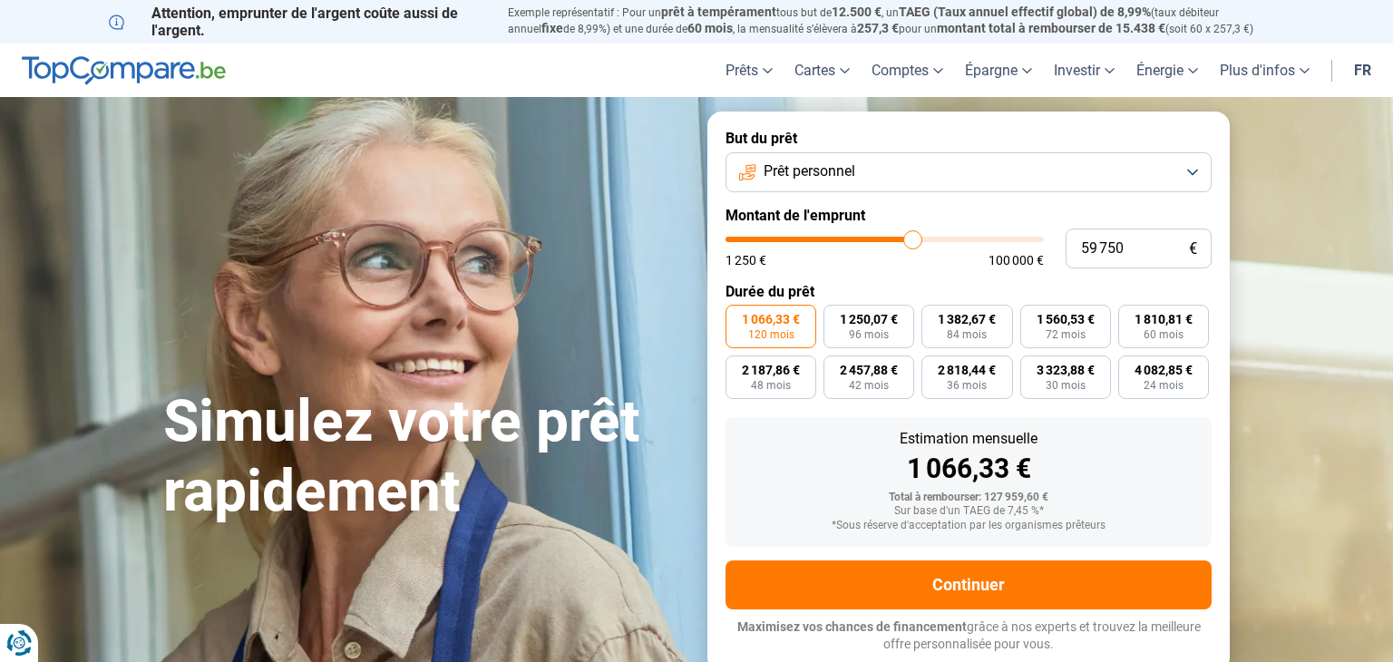
type input "59 000"
type input "59000"
type input "58 500"
type input "58500"
type input "58 250"
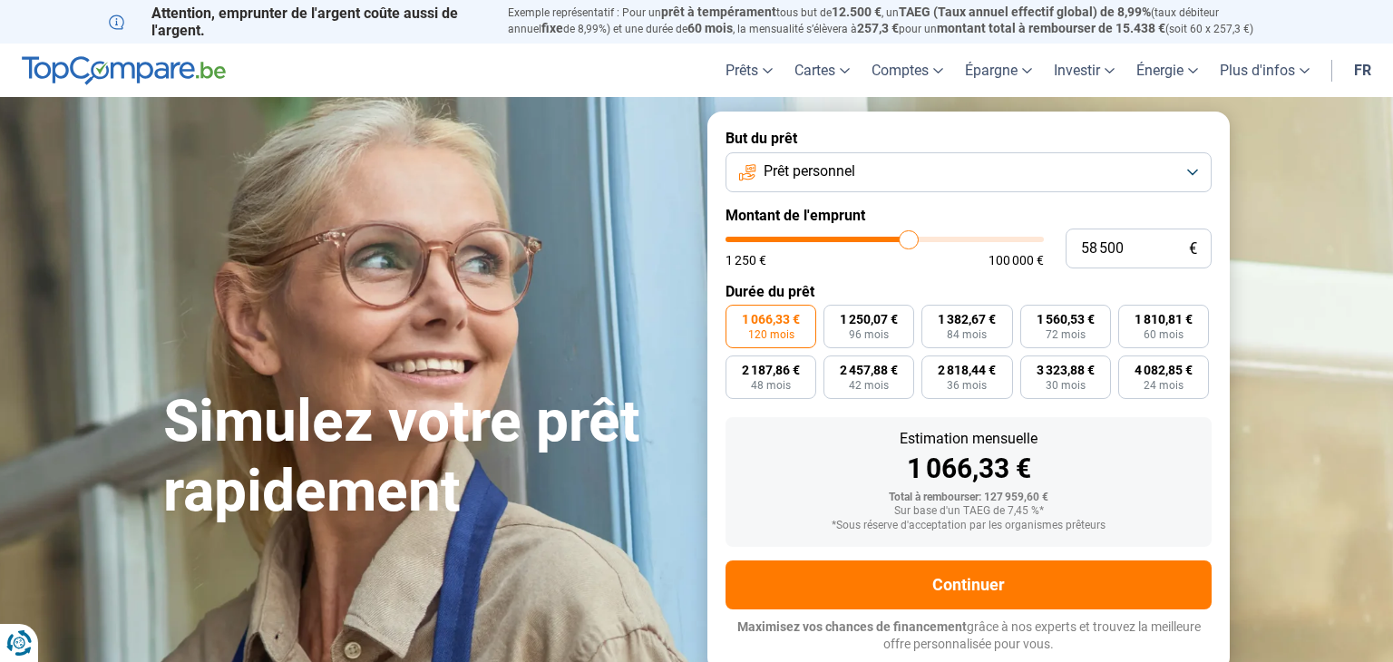
type input "58250"
type input "57 750"
type input "57750"
type input "57 250"
type input "57250"
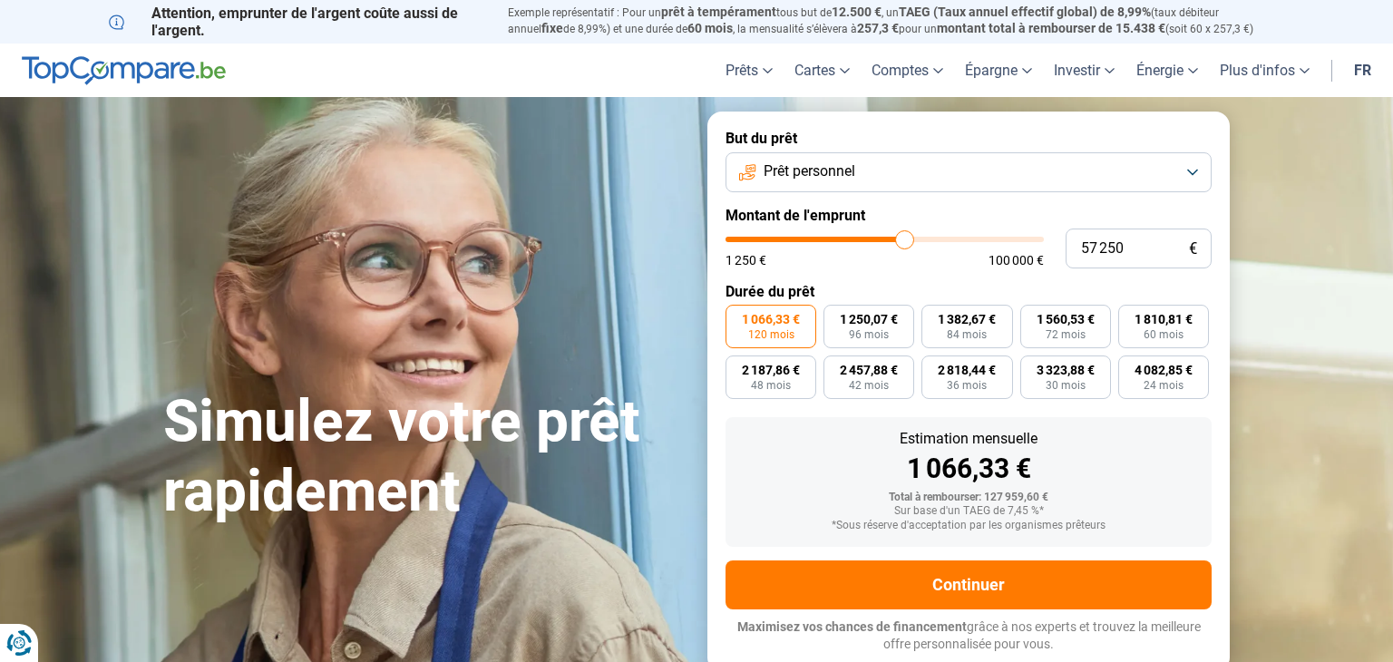
type input "56 000"
type input "56000"
type input "55 750"
type input "55750"
type input "55 250"
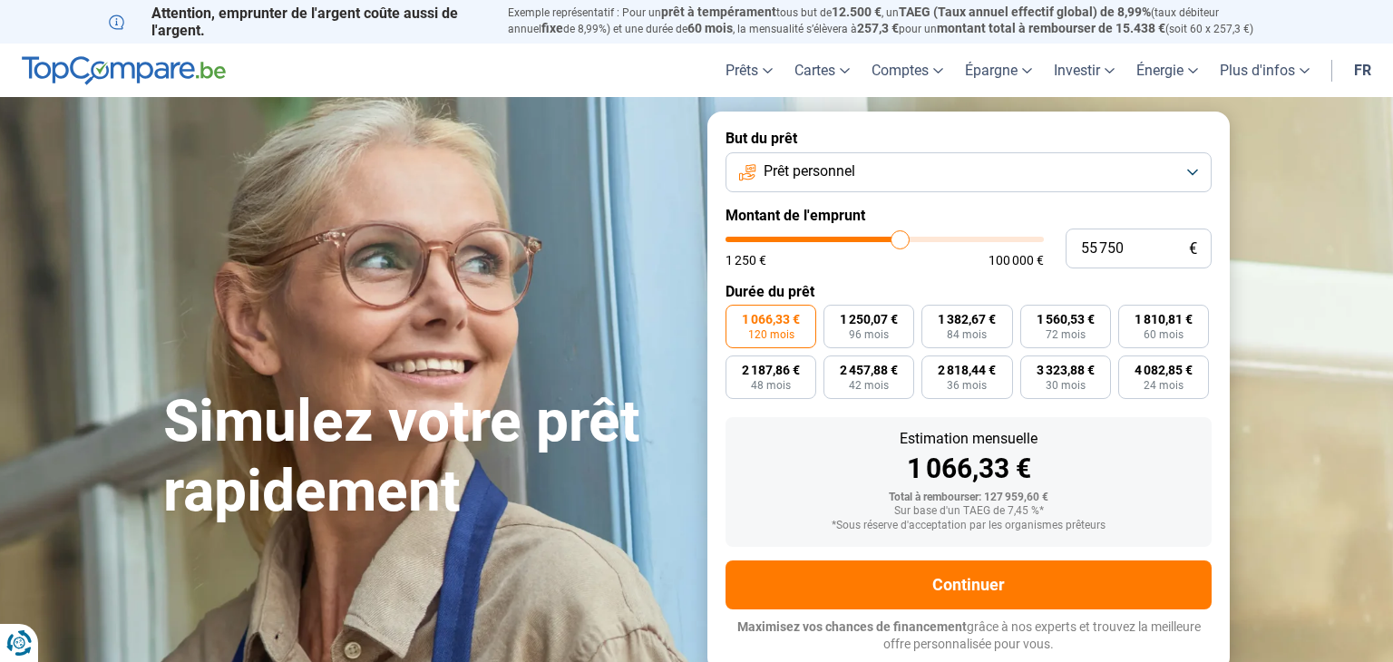
type input "55250"
type input "53 500"
type input "53500"
type input "53 000"
type input "53000"
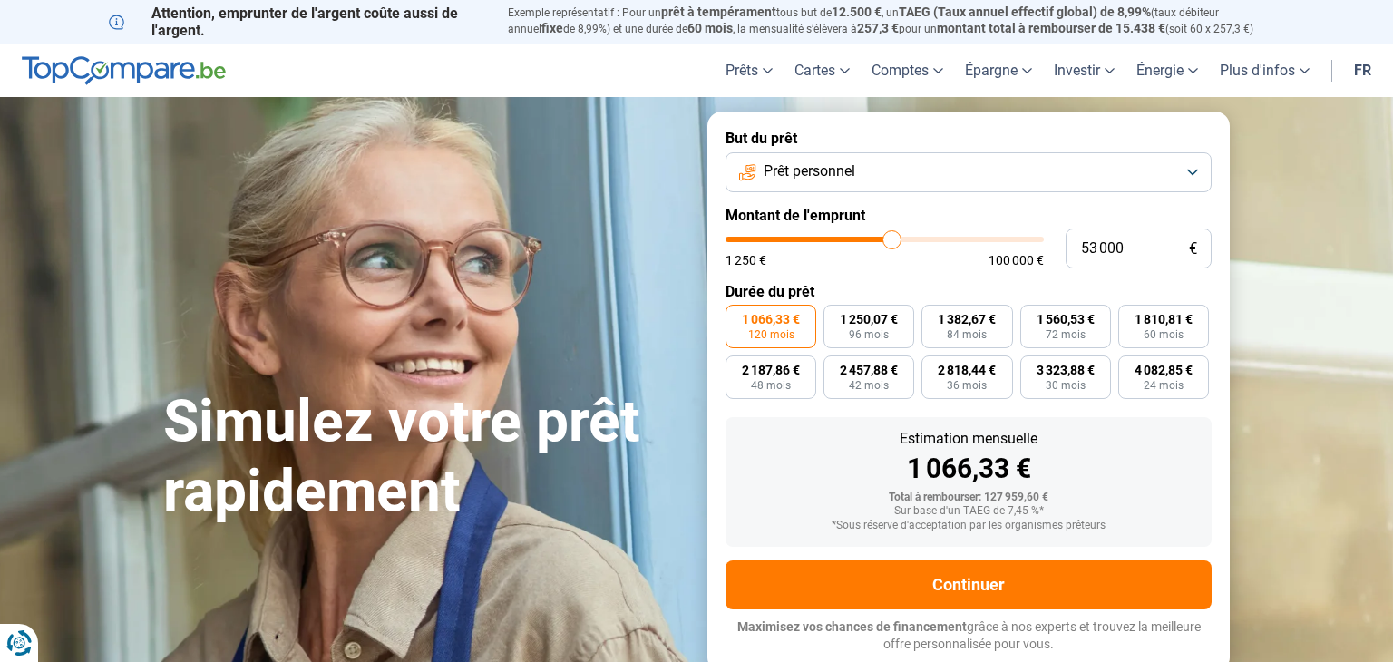
type input "52 500"
type input "52500"
type input "52 250"
type input "52250"
type input "51 750"
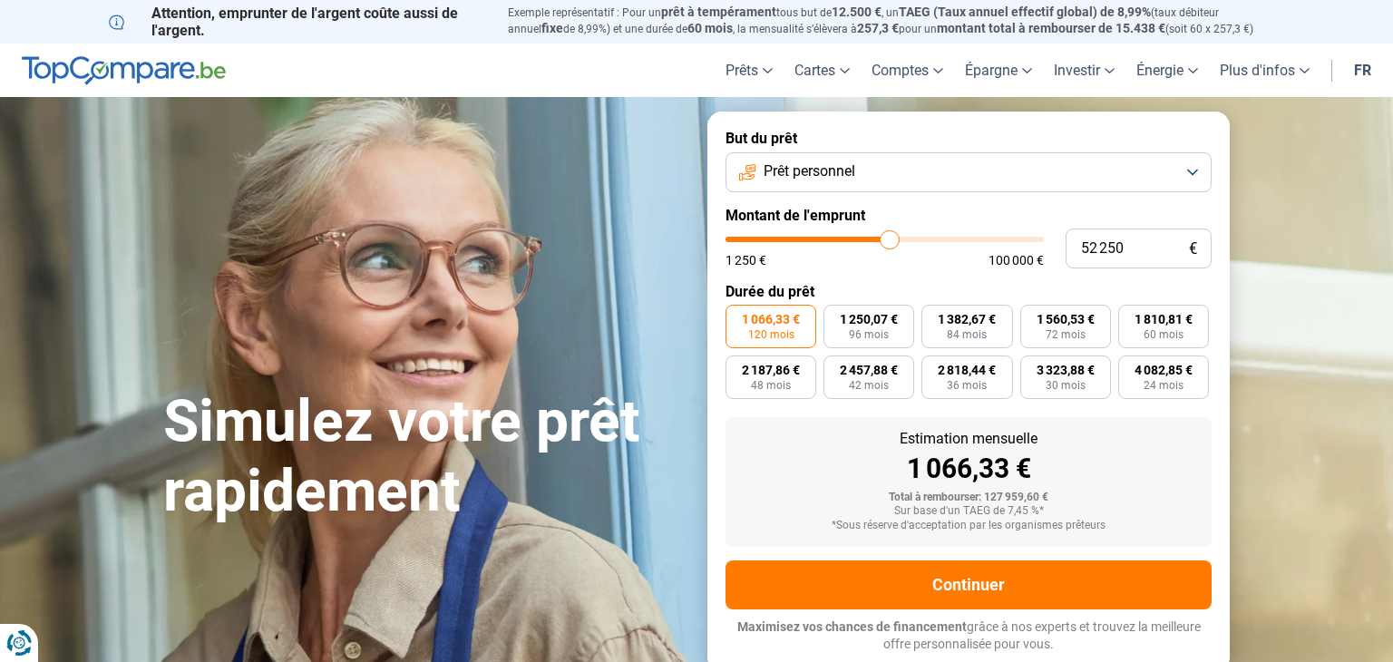
type input "51750"
type input "51 500"
type input "51500"
type input "51 250"
type input "51250"
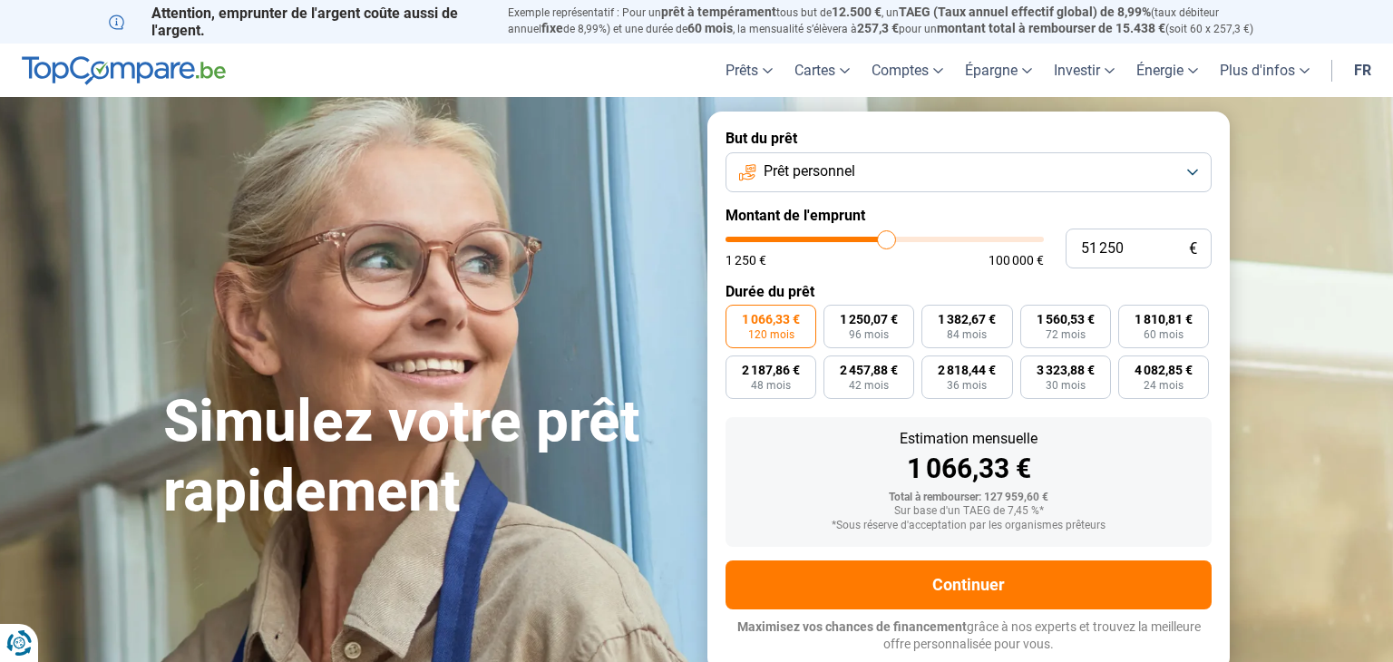
type input "50 750"
type input "50750"
type input "50 500"
type input "50500"
type input "50 250"
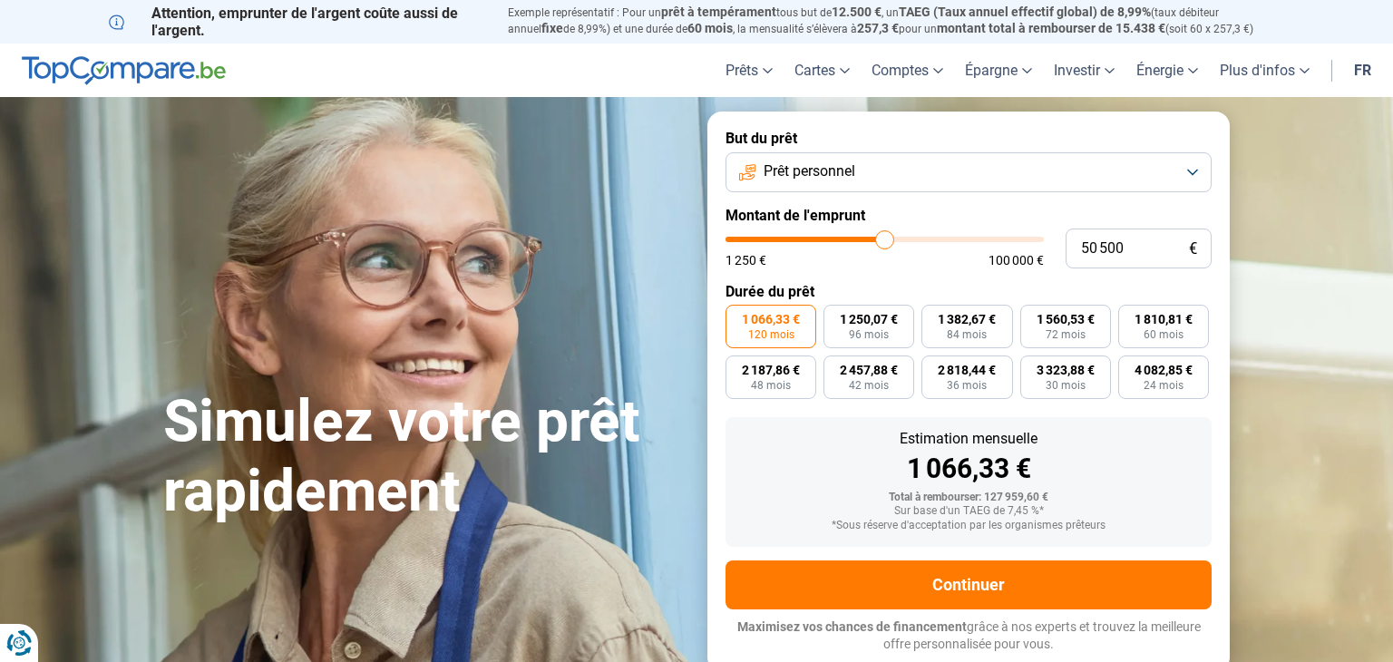
type input "50250"
type input "50 000"
type input "50000"
type input "49 750"
type input "49750"
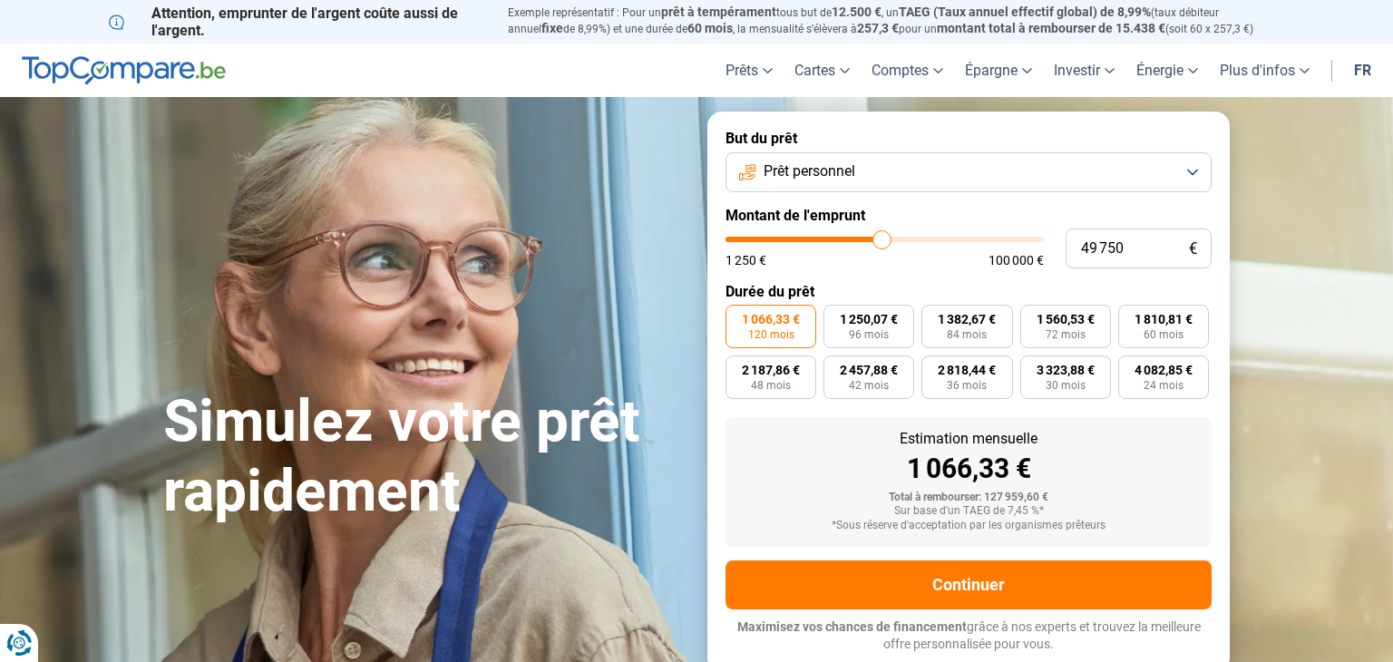
type input "49 500"
type input "49500"
type input "49 250"
type input "49250"
type input "49 000"
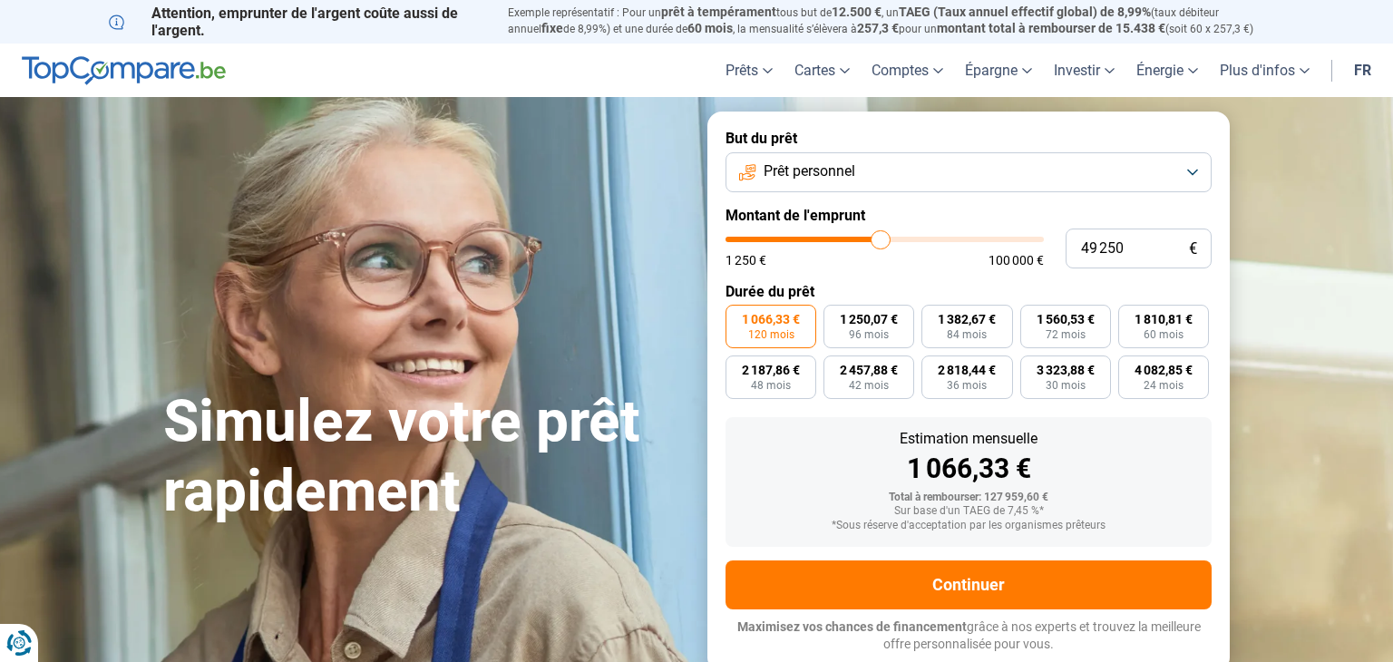
type input "49000"
type input "48 750"
type input "48750"
type input "48 000"
type input "48000"
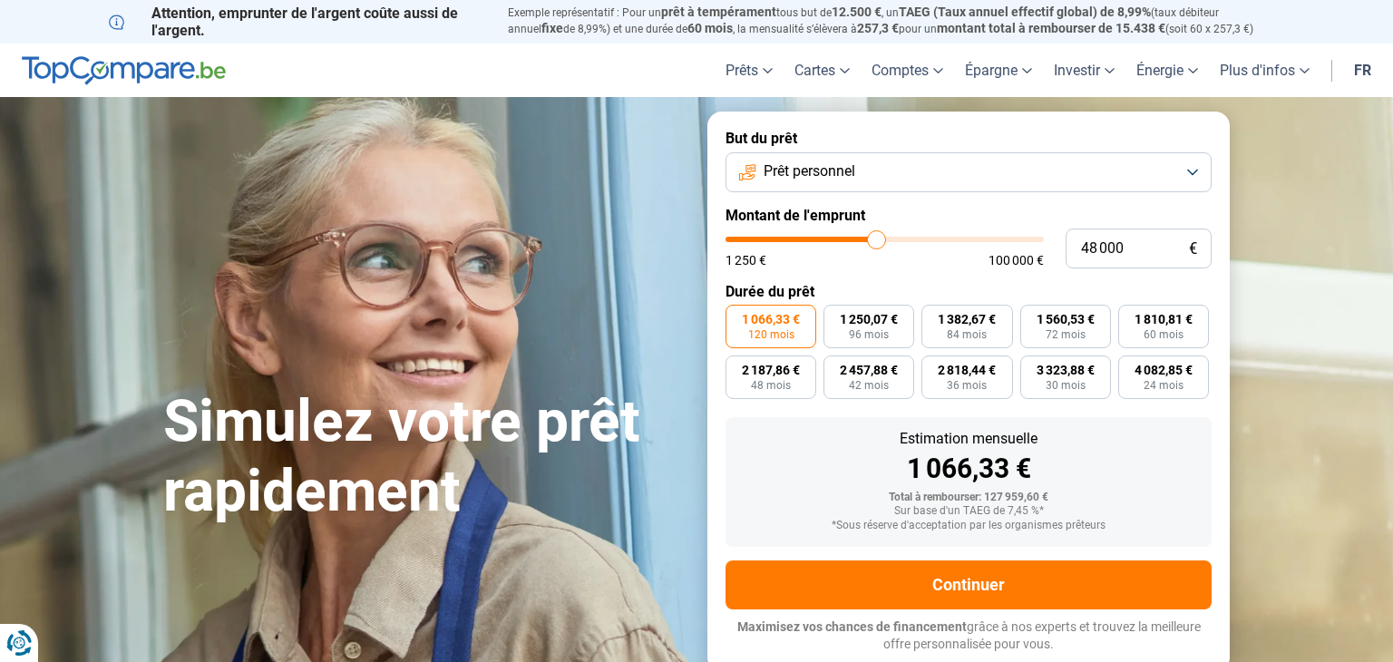
type input "47 750"
type input "47750"
type input "47 500"
drag, startPoint x: 1007, startPoint y: 240, endPoint x: 875, endPoint y: 271, distance: 135.1
type input "47500"
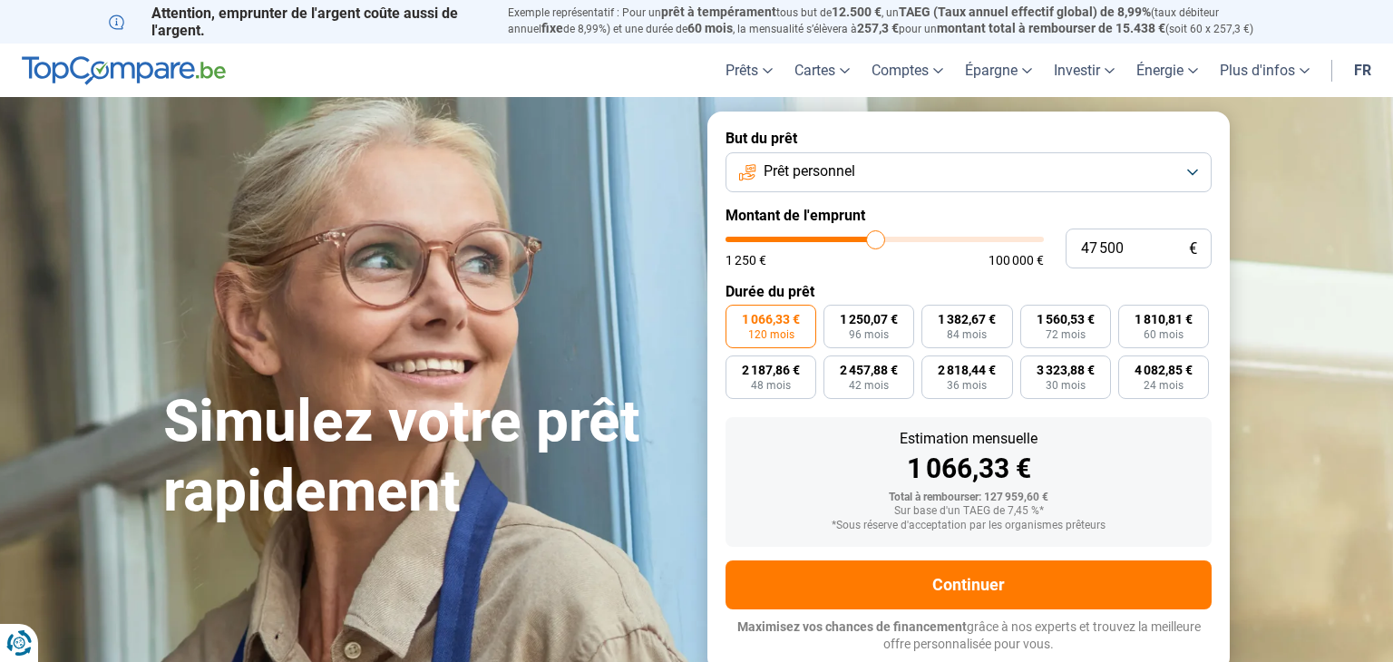
click at [875, 242] on input "range" at bounding box center [885, 239] width 318 height 5
type input "48 000"
type input "48000"
type input "47 750"
type input "47750"
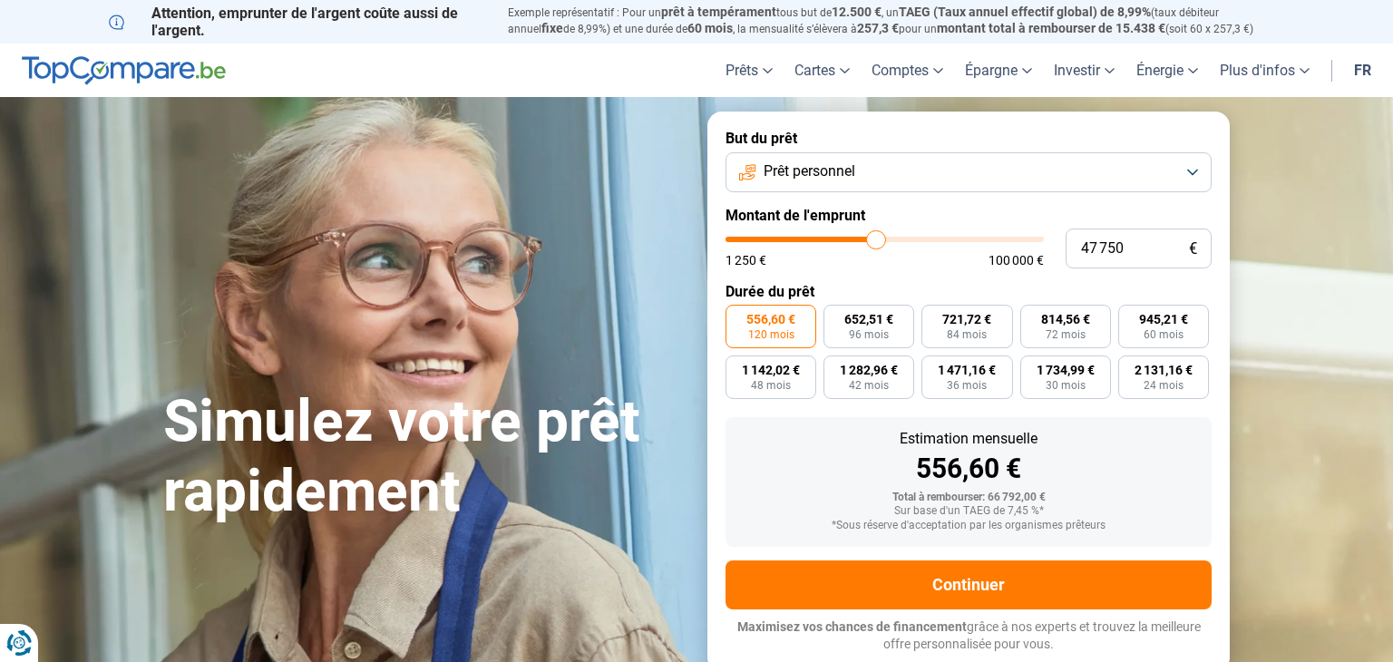
type input "47 250"
type input "47250"
type input "46 500"
type input "46500"
type input "45 250"
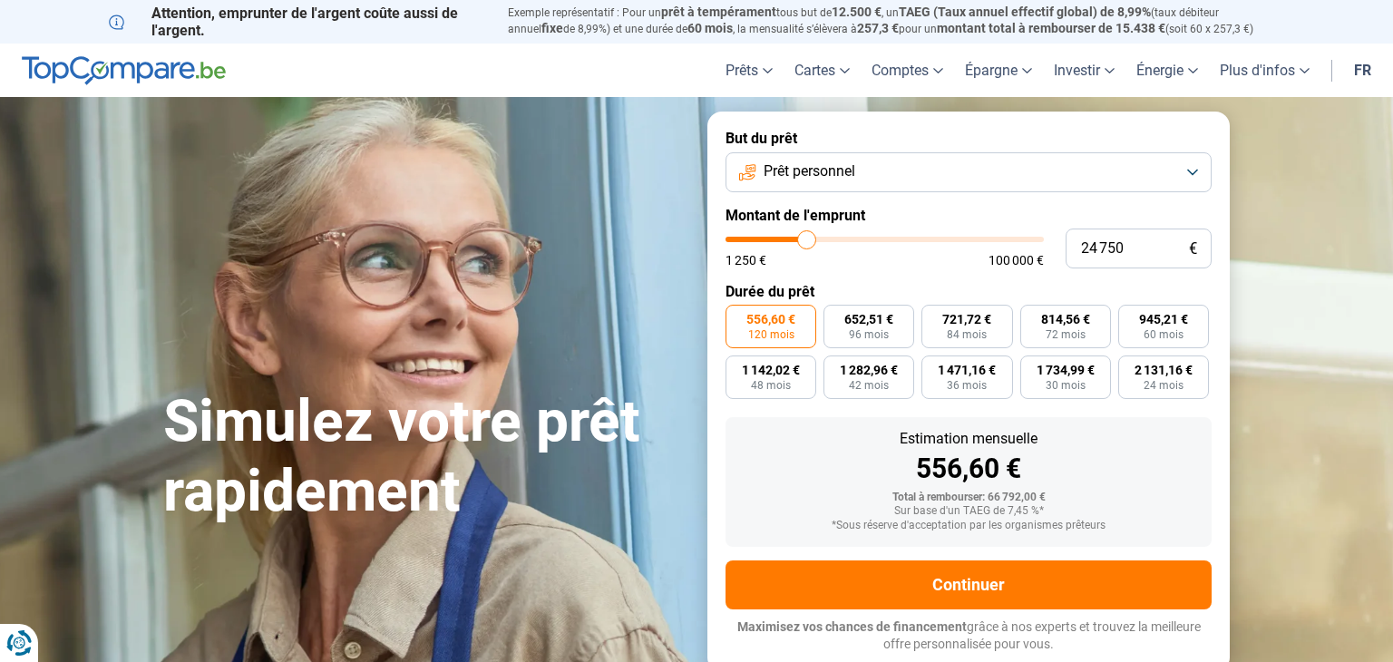
drag, startPoint x: 877, startPoint y: 237, endPoint x: 806, endPoint y: 263, distance: 75.5
click at [806, 242] on input "range" at bounding box center [885, 239] width 318 height 5
